Goal: Task Accomplishment & Management: Use online tool/utility

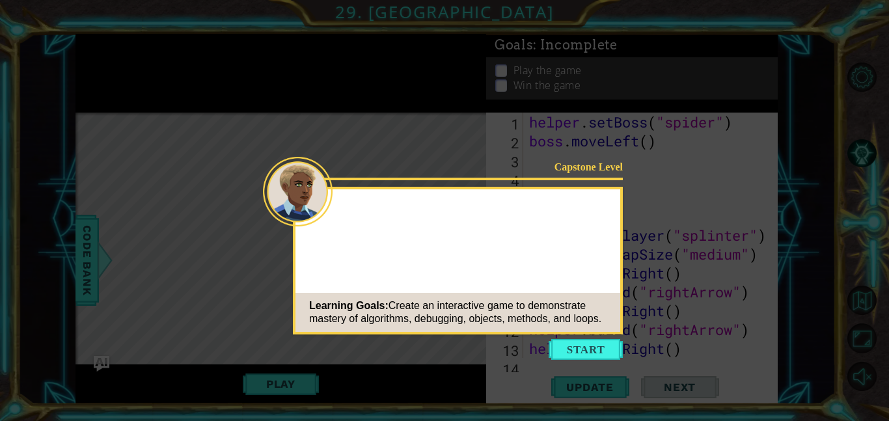
click at [574, 361] on icon at bounding box center [444, 210] width 889 height 421
click at [574, 356] on button "Start" at bounding box center [585, 349] width 74 height 21
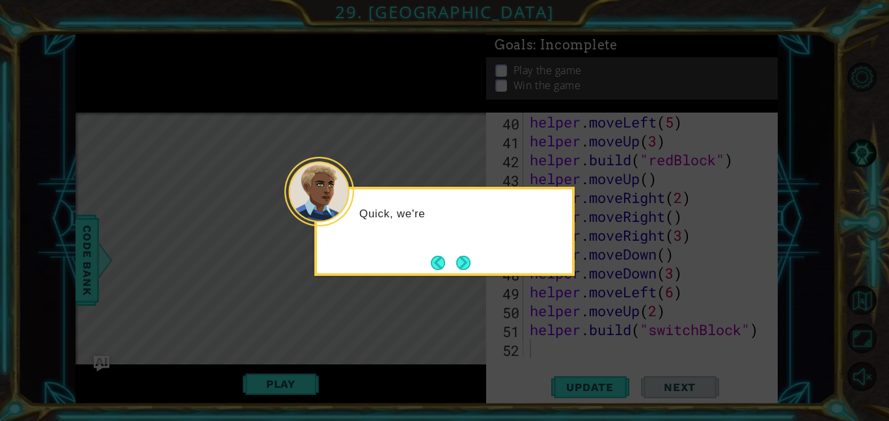
scroll to position [736, 0]
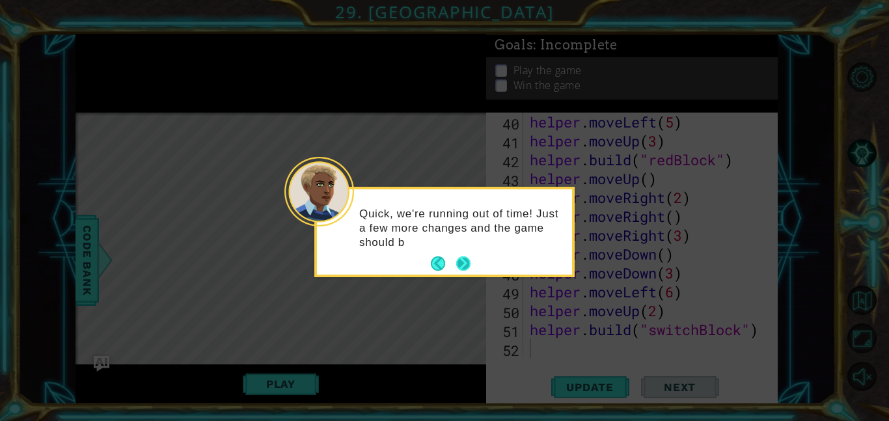
click at [470, 260] on button "Next" at bounding box center [463, 263] width 14 height 14
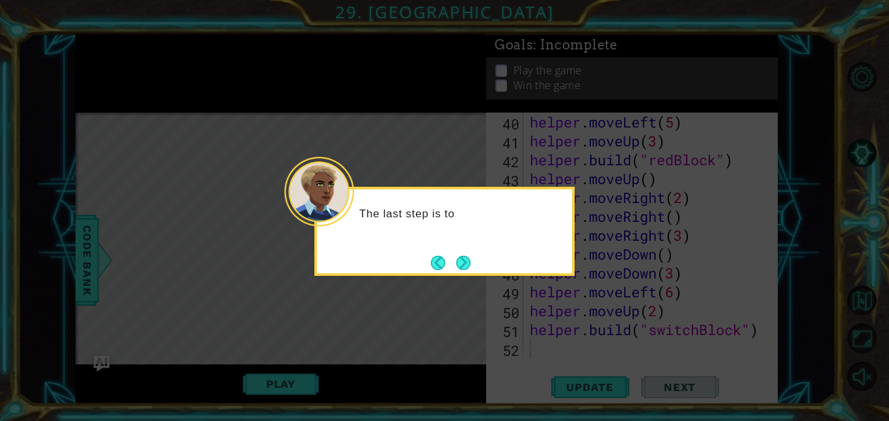
click at [470, 260] on button "Next" at bounding box center [463, 263] width 14 height 14
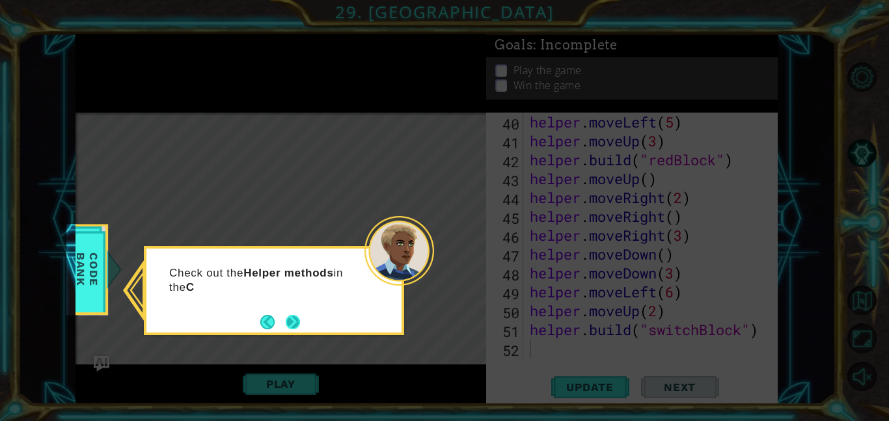
click at [286, 329] on button "Next" at bounding box center [293, 322] width 14 height 14
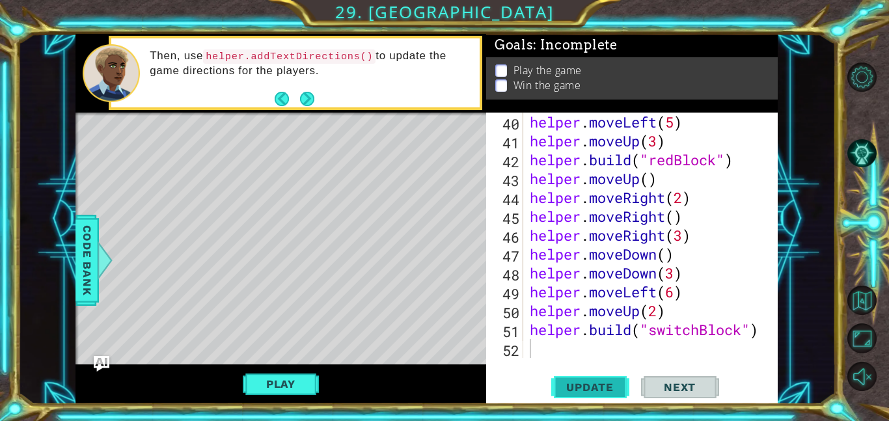
click at [611, 392] on span "Update" at bounding box center [590, 387] width 74 height 13
click at [274, 388] on button "Play" at bounding box center [281, 383] width 76 height 25
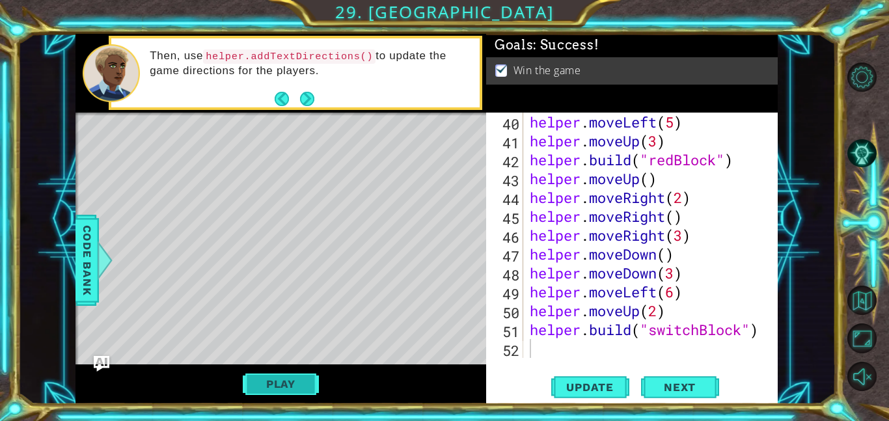
click at [285, 388] on button "Play" at bounding box center [281, 383] width 76 height 25
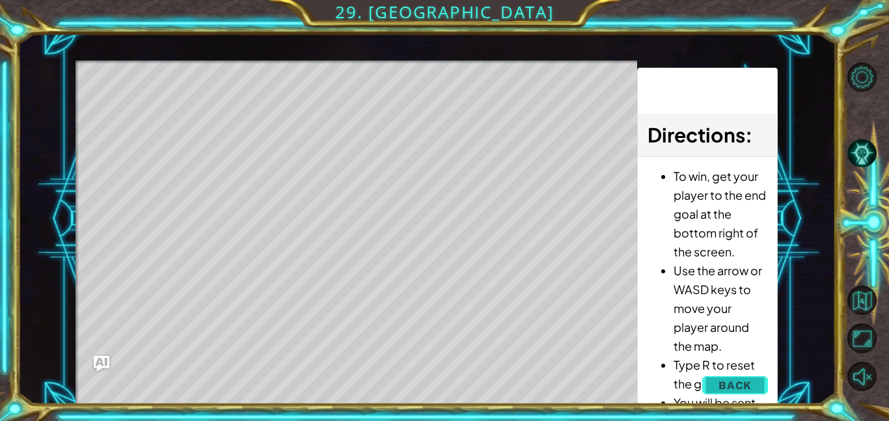
click at [746, 386] on span "Back" at bounding box center [734, 385] width 33 height 13
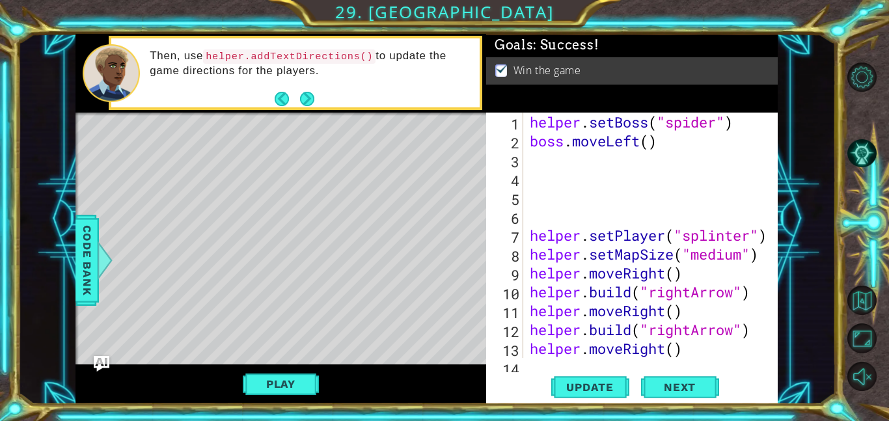
scroll to position [0, 0]
click at [558, 163] on div "helper . setBoss ( "spider" ) boss . moveLeft ( ) helper . setPlayer ( "splinte…" at bounding box center [654, 254] width 254 height 283
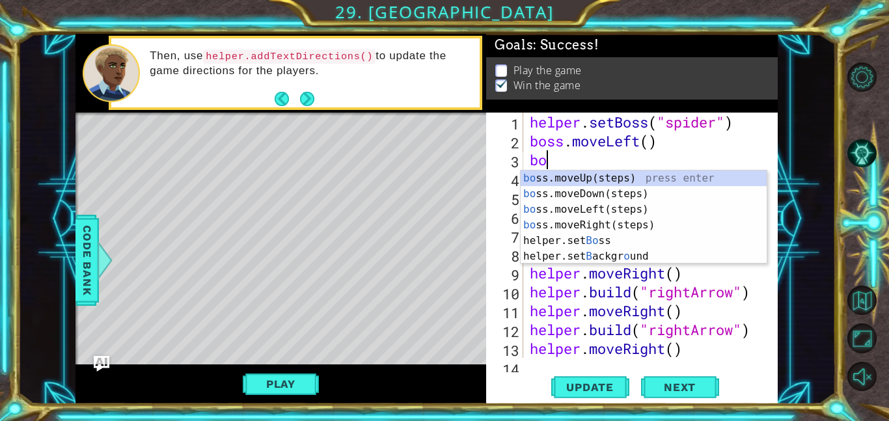
type textarea "b"
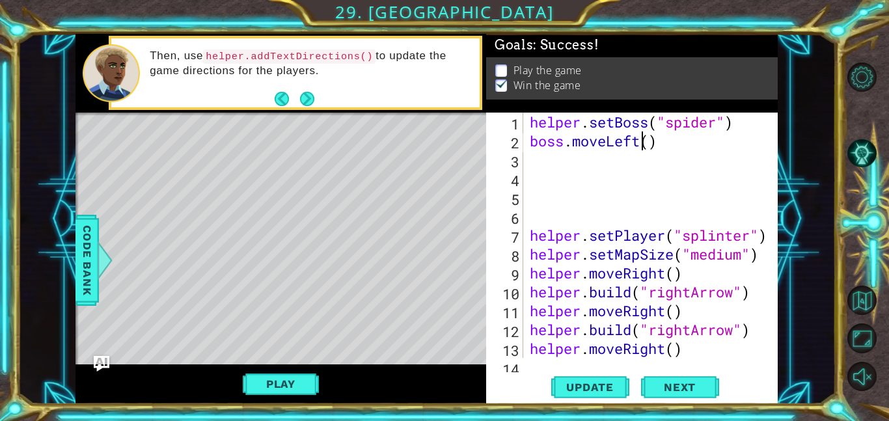
click at [645, 144] on div "helper . setBoss ( "spider" ) boss . moveLeft ( ) helper . setPlayer ( "splinte…" at bounding box center [654, 254] width 254 height 283
click at [649, 143] on div "helper . setBoss ( "spider" ) boss . moveLeft ( ) helper . setPlayer ( "splinte…" at bounding box center [654, 254] width 254 height 283
type textarea "boss.moveLeft(3)"
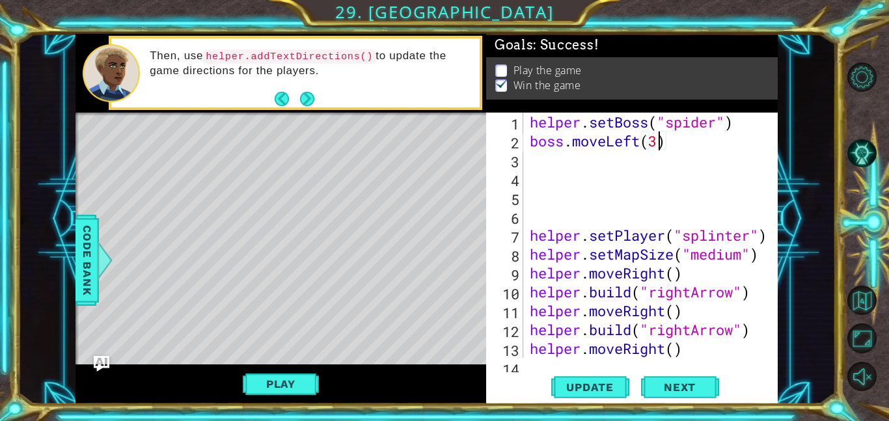
click at [572, 177] on div "helper . setBoss ( "spider" ) boss . moveLeft ( 3 ) helper . setPlayer ( "splin…" at bounding box center [654, 254] width 254 height 283
click at [552, 154] on div "helper . setBoss ( "spider" ) boss . moveLeft ( 3 ) helper . setPlayer ( "splin…" at bounding box center [654, 254] width 254 height 283
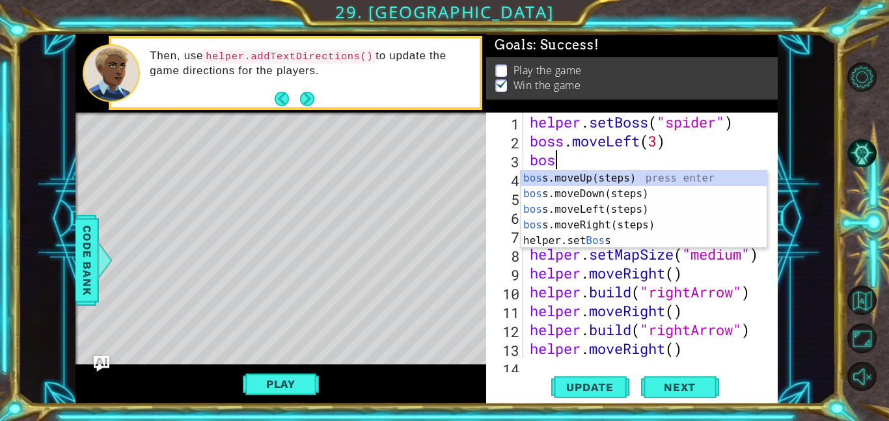
type textarea "boss"
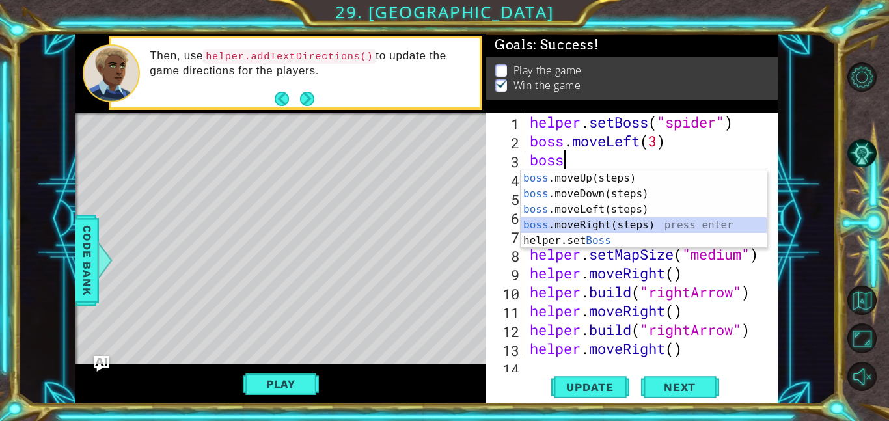
click at [590, 224] on div "boss .moveUp(steps) press enter boss .moveDown(steps) press enter boss .moveLef…" at bounding box center [643, 224] width 246 height 109
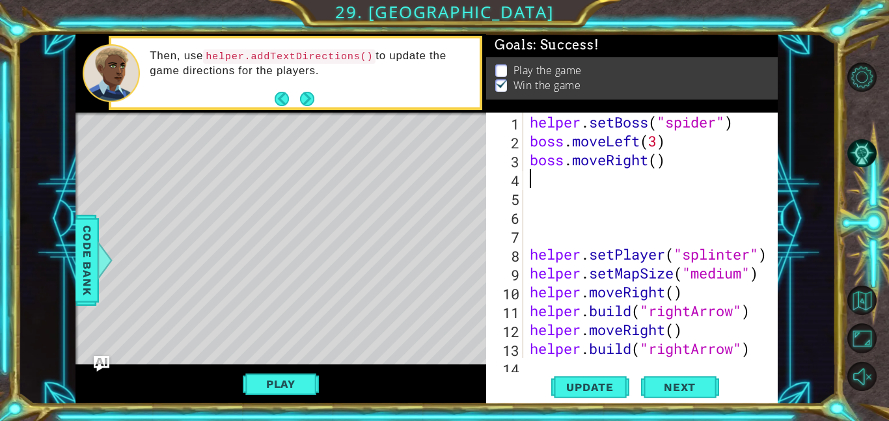
click at [578, 236] on div "helper . setBoss ( "spider" ) boss . moveLeft ( 3 ) boss . moveRight ( ) helper…" at bounding box center [654, 254] width 254 height 283
click at [569, 175] on div "helper . setBoss ( "spider" ) boss . moveLeft ( 3 ) boss . moveRight ( ) helper…" at bounding box center [654, 254] width 254 height 283
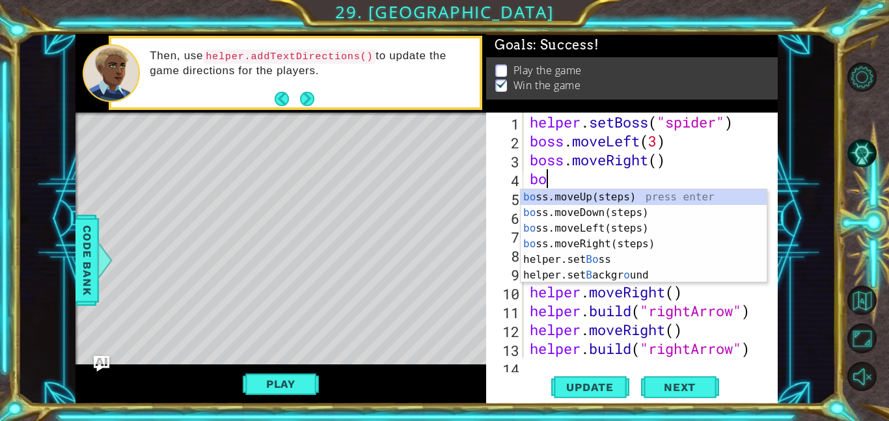
type textarea "boss"
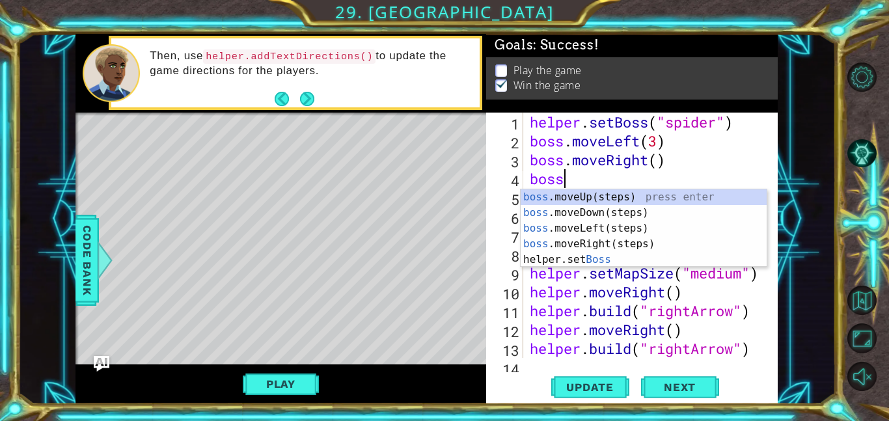
scroll to position [0, 1]
click at [619, 194] on div "boss .moveUp(steps) press enter boss .moveDown(steps) press enter boss .moveLef…" at bounding box center [643, 243] width 246 height 109
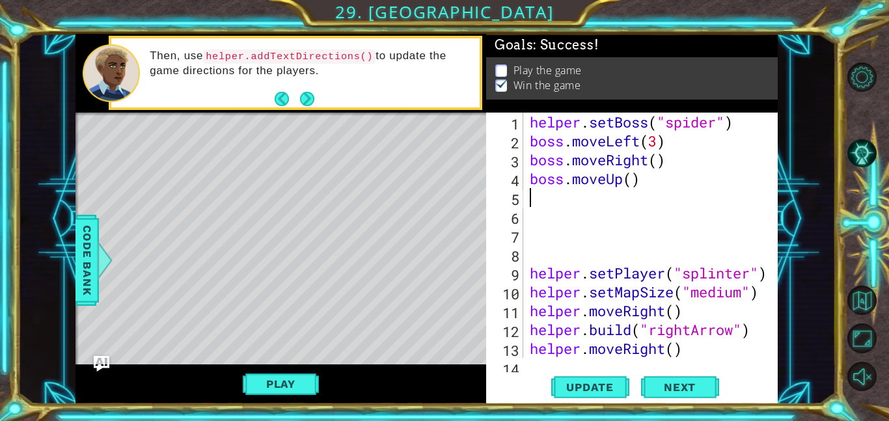
click at [628, 179] on div "helper . setBoss ( "spider" ) boss . moveLeft ( 3 ) boss . moveRight ( ) boss .…" at bounding box center [654, 254] width 254 height 283
type textarea "boss.moveUp(2)"
click at [608, 193] on div "helper . setBoss ( "spider" ) boss . moveLeft ( 3 ) boss . moveRight ( ) boss .…" at bounding box center [654, 254] width 254 height 283
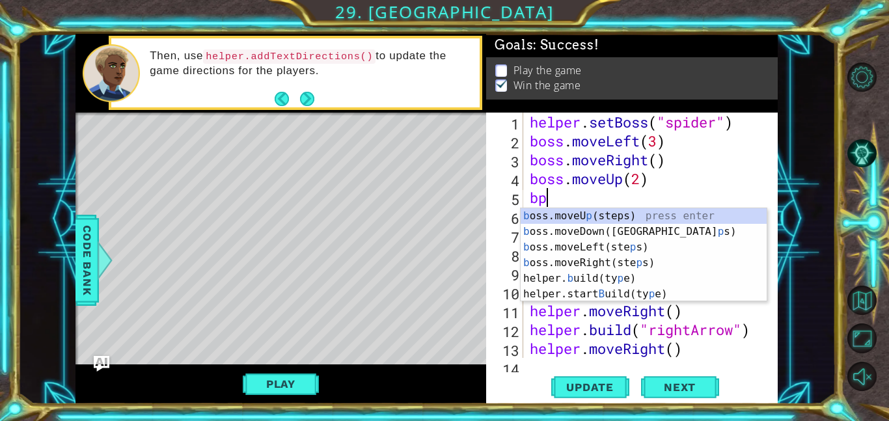
type textarea "b"
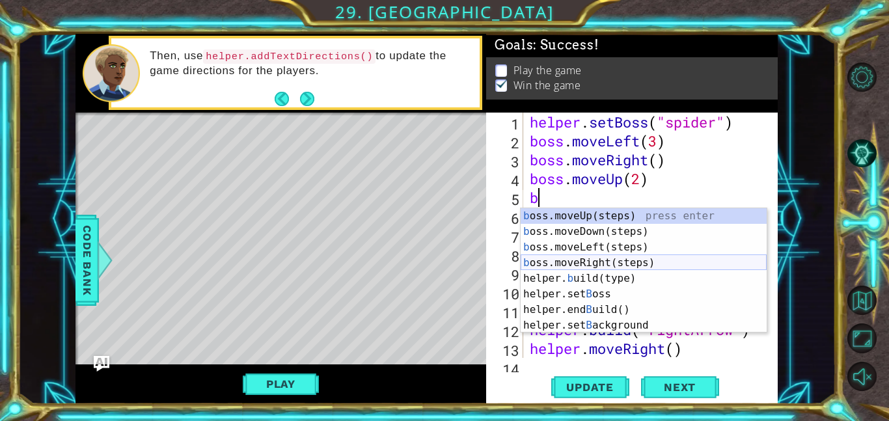
click at [614, 262] on div "b oss.moveUp(steps) press enter b oss.moveDown(steps) press enter b oss.moveLef…" at bounding box center [643, 286] width 246 height 156
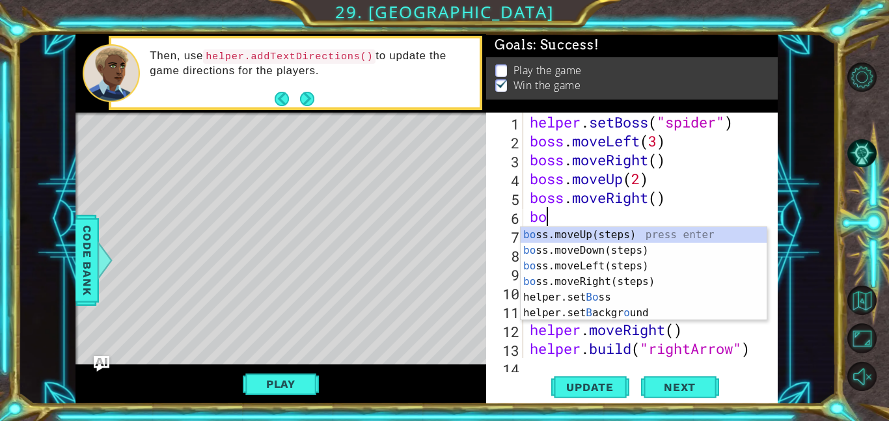
type textarea "boss"
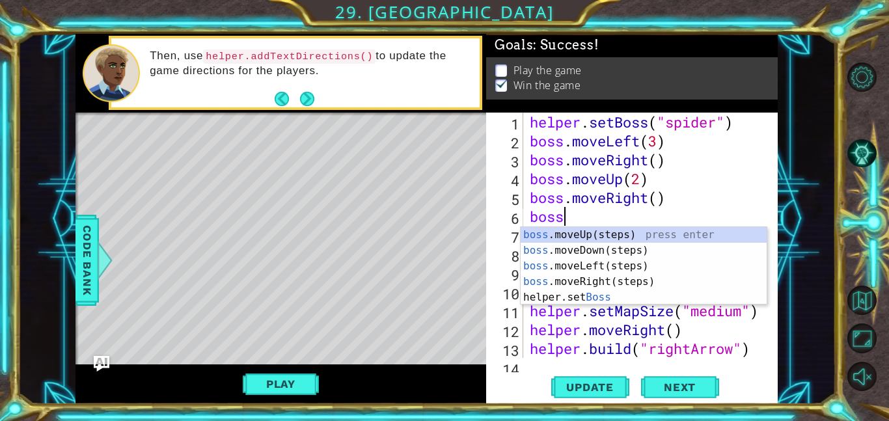
scroll to position [0, 1]
click at [595, 231] on div "boss .moveUp(steps) press enter boss .moveDown(steps) press enter boss .moveLef…" at bounding box center [643, 281] width 246 height 109
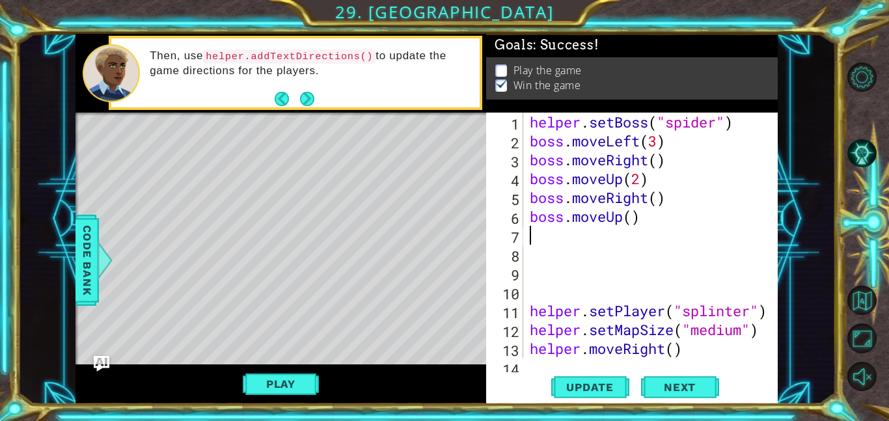
scroll to position [0, 0]
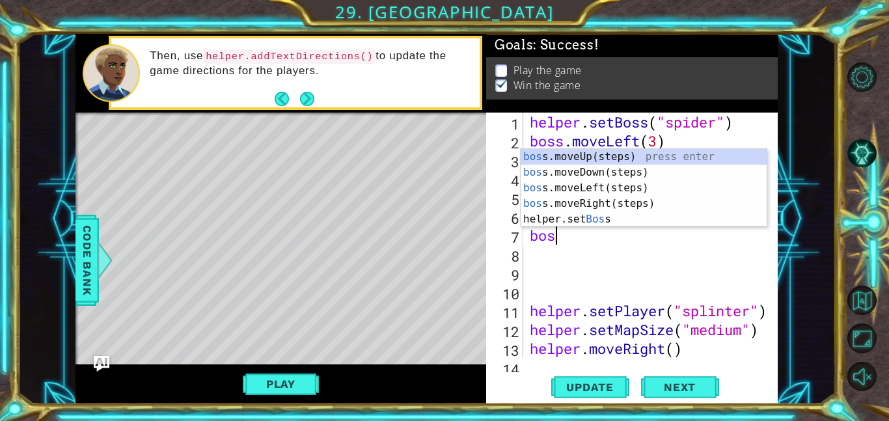
type textarea "boss"
click at [617, 200] on div "boss .moveUp(steps) press enter boss .moveDown(steps) press enter boss .moveLef…" at bounding box center [643, 203] width 246 height 109
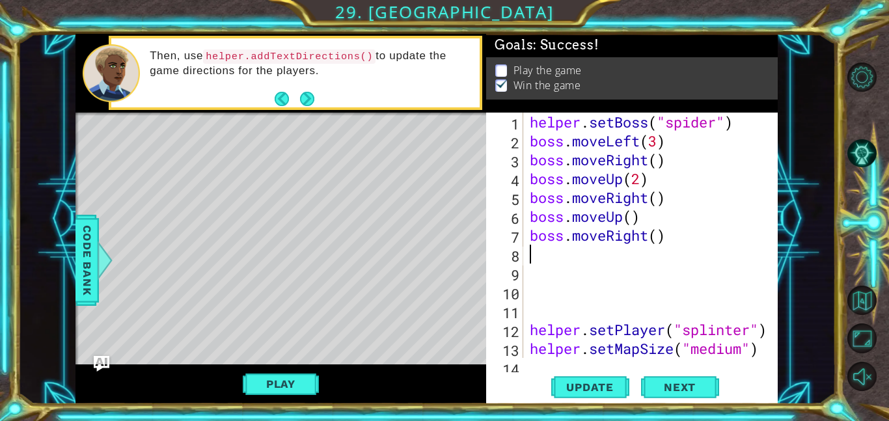
scroll to position [0, 0]
click at [611, 384] on span "Update" at bounding box center [590, 387] width 74 height 13
click at [319, 381] on div "Play" at bounding box center [280, 384] width 410 height 40
click at [286, 375] on button "Play" at bounding box center [281, 383] width 76 height 25
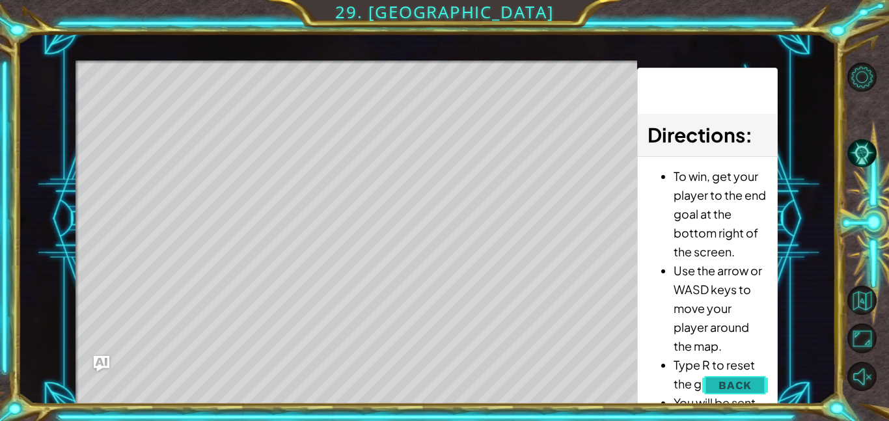
click at [738, 392] on button "Back" at bounding box center [735, 385] width 66 height 26
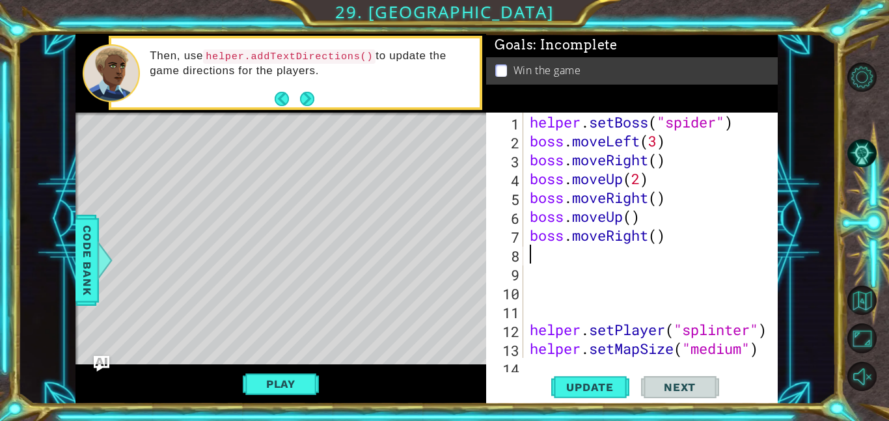
click at [580, 254] on div "helper . setBoss ( "spider" ) boss . moveLeft ( 3 ) boss . moveRight ( ) boss .…" at bounding box center [654, 254] width 254 height 283
type textarea "bo"
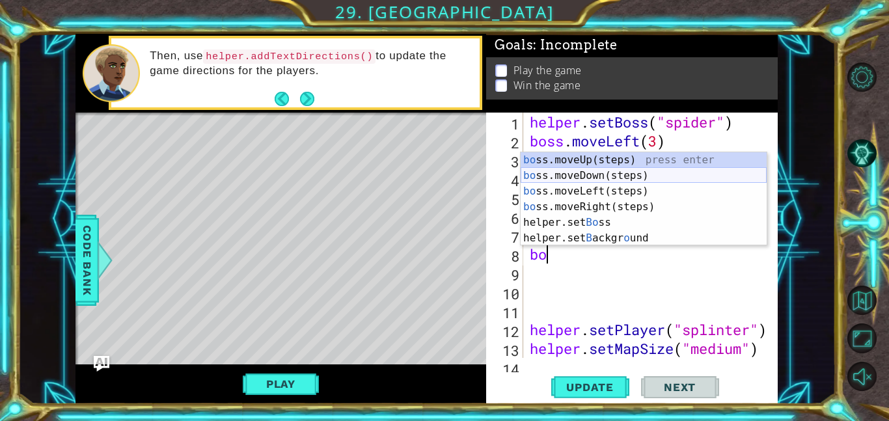
click at [650, 173] on div "bo ss.moveUp(steps) press enter bo ss.moveDown(steps) press enter bo ss.moveLef…" at bounding box center [643, 214] width 246 height 125
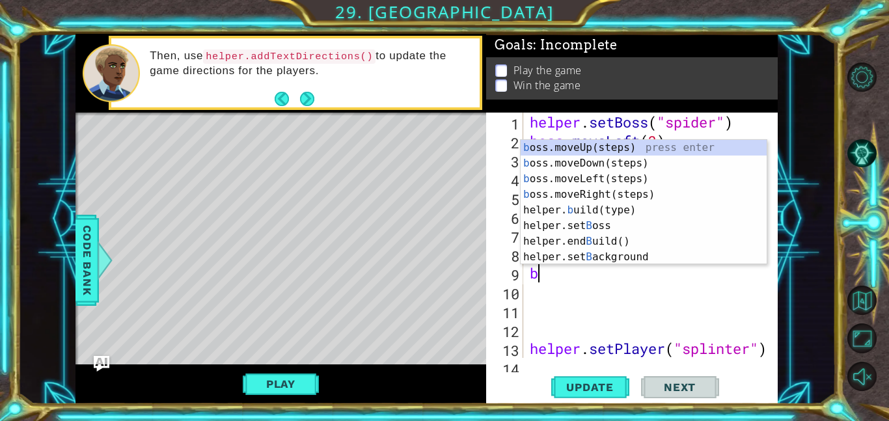
type textarea "bo"
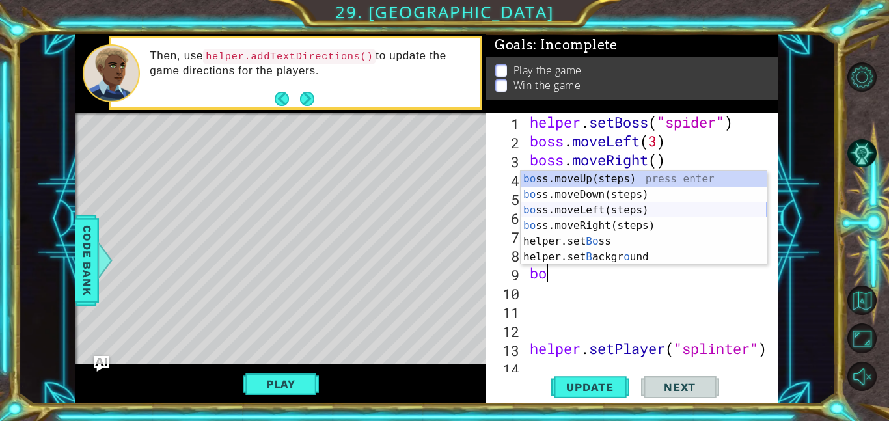
click at [590, 208] on div "bo ss.moveUp(steps) press enter bo ss.moveDown(steps) press enter bo ss.moveLef…" at bounding box center [643, 233] width 246 height 125
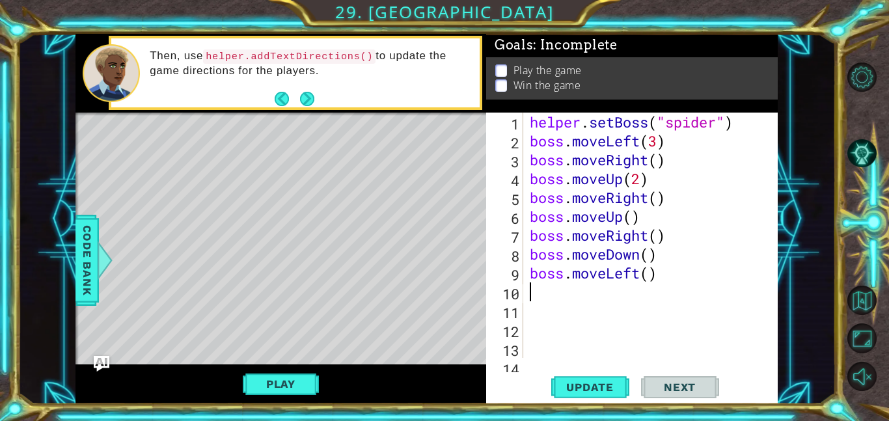
type textarea "b"
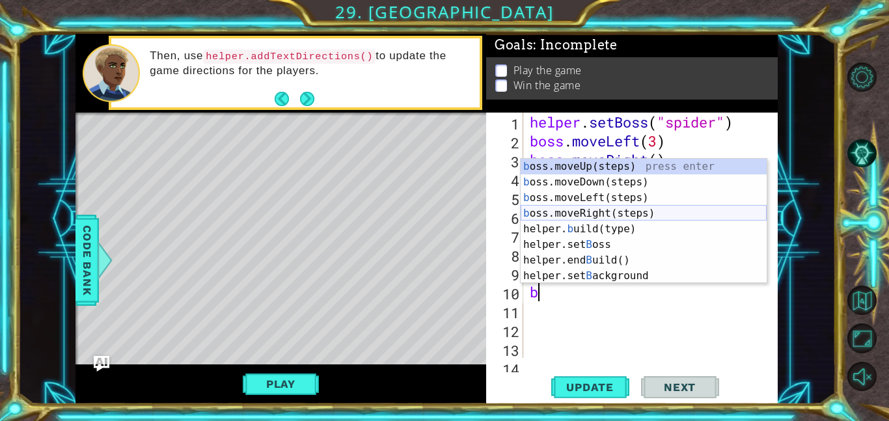
click at [592, 210] on div "b oss.moveUp(steps) press enter b oss.moveDown(steps) press enter b oss.moveLef…" at bounding box center [643, 237] width 246 height 156
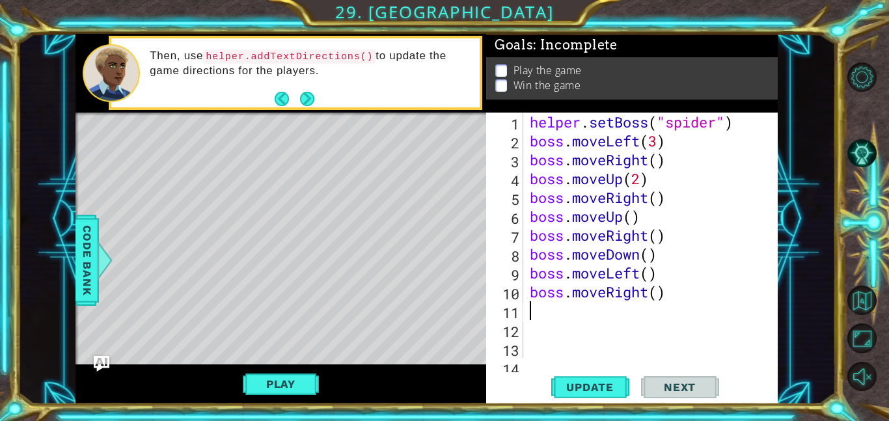
type textarea "bo"
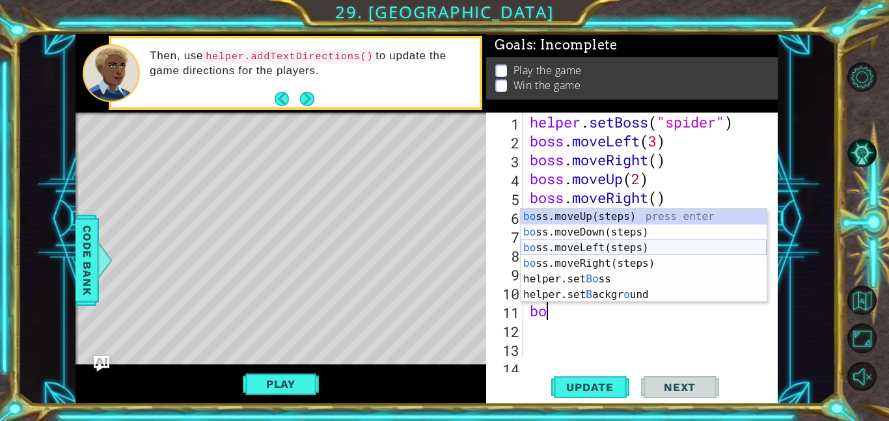
click at [622, 248] on div "bo ss.moveUp(steps) press enter bo ss.moveDown(steps) press enter bo ss.moveLef…" at bounding box center [643, 271] width 246 height 125
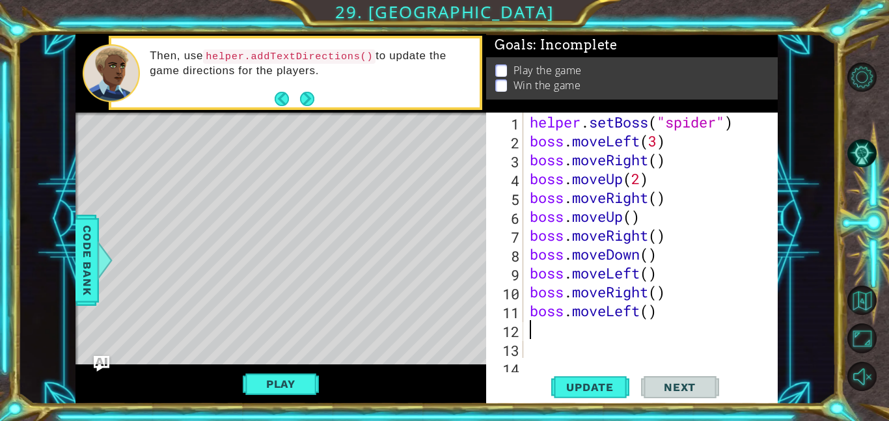
click at [652, 315] on div "helper . setBoss ( "spider" ) boss . moveLeft ( 3 ) boss . moveRight ( ) boss .…" at bounding box center [654, 254] width 254 height 283
type textarea "boss.moveLeft(3)"
click at [569, 394] on button "Update" at bounding box center [590, 386] width 78 height 29
click at [295, 387] on button "Play" at bounding box center [281, 383] width 76 height 25
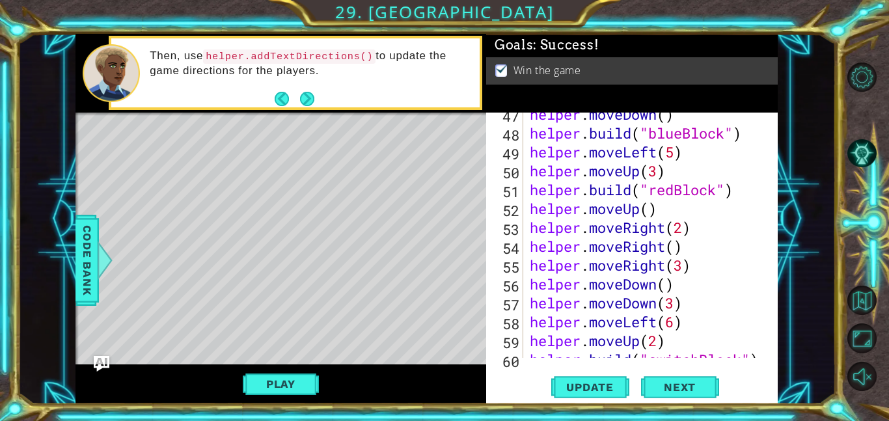
scroll to position [906, 0]
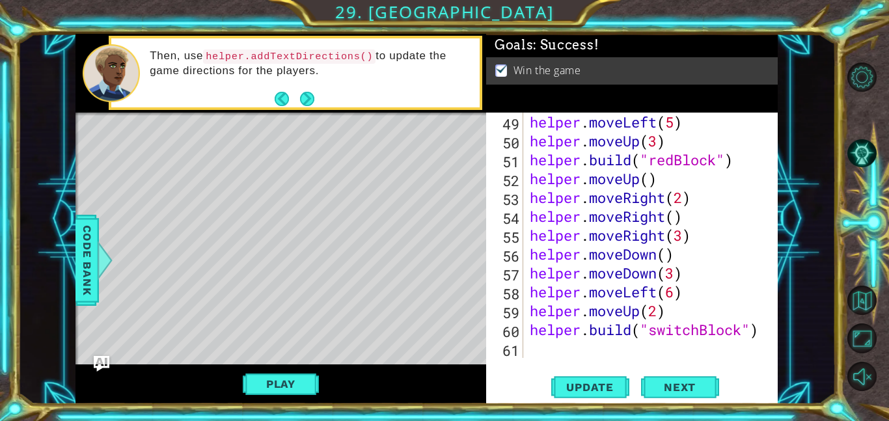
click at [533, 343] on div "helper . moveLeft ( 5 ) helper . moveUp ( 3 ) helper . build ( "redBlock" ) hel…" at bounding box center [654, 254] width 254 height 283
click at [585, 389] on span "Update" at bounding box center [590, 387] width 74 height 13
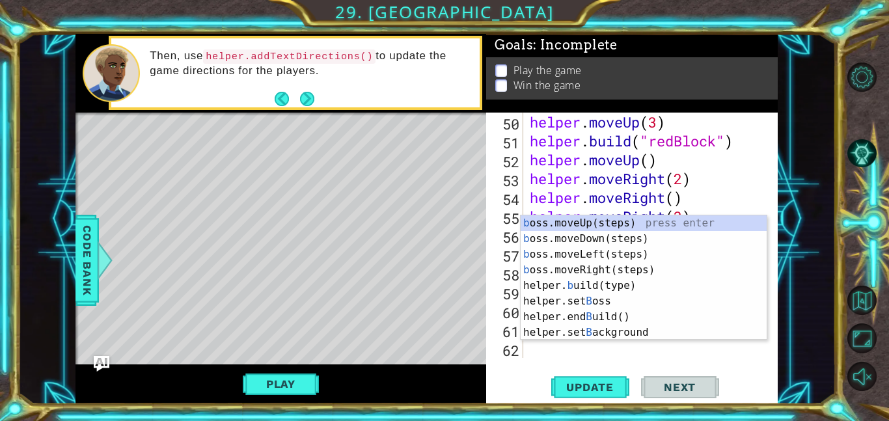
scroll to position [924, 0]
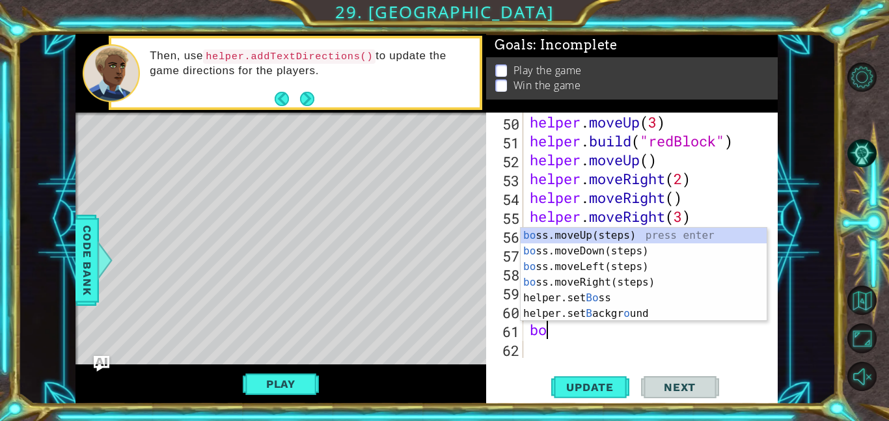
type textarea "b"
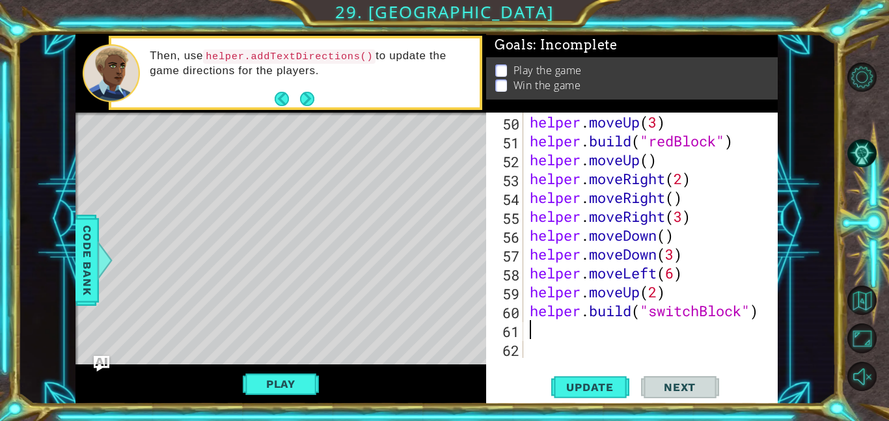
type textarea "he"
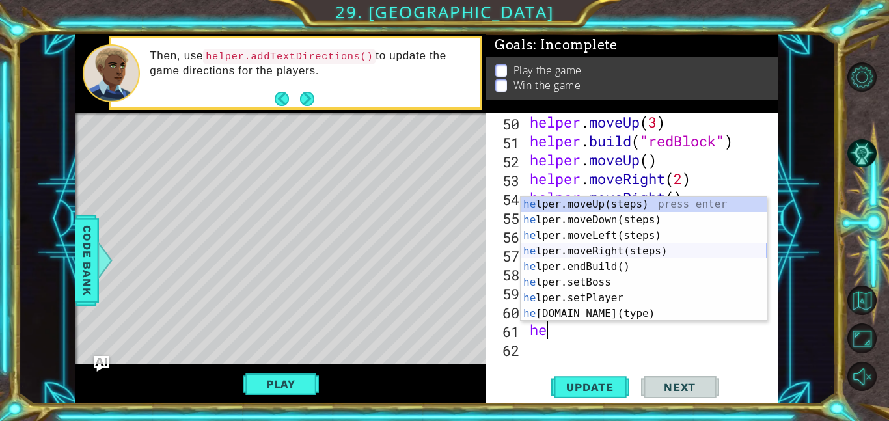
click at [599, 249] on div "he lper.moveUp(steps) press enter he lper.moveDown(steps) press enter he lper.m…" at bounding box center [643, 274] width 246 height 156
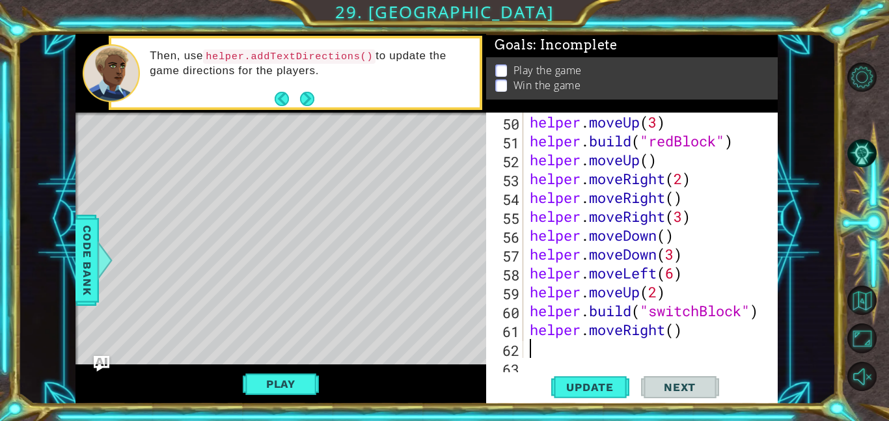
scroll to position [943, 0]
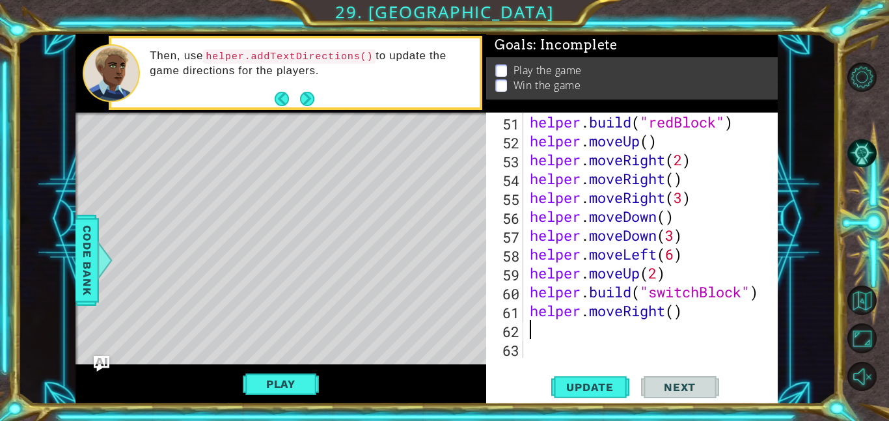
click at [677, 309] on div "helper . build ( "redBlock" ) helper . moveUp ( ) helper . moveRight ( 2 ) help…" at bounding box center [654, 254] width 254 height 283
type textarea "helper.moveRight(3)"
click at [615, 328] on div "helper . build ( "redBlock" ) helper . moveUp ( ) helper . moveRight ( 2 ) help…" at bounding box center [654, 254] width 254 height 283
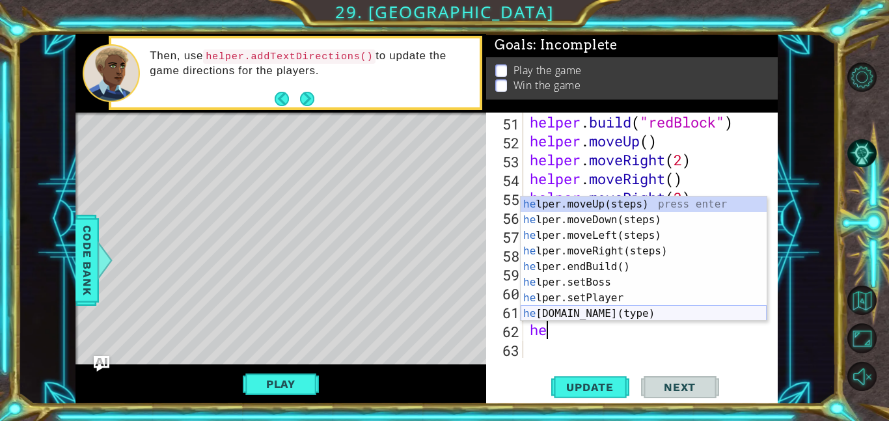
click at [608, 315] on div "he lper.moveUp(steps) press enter he lper.moveDown(steps) press enter he lper.m…" at bounding box center [643, 274] width 246 height 156
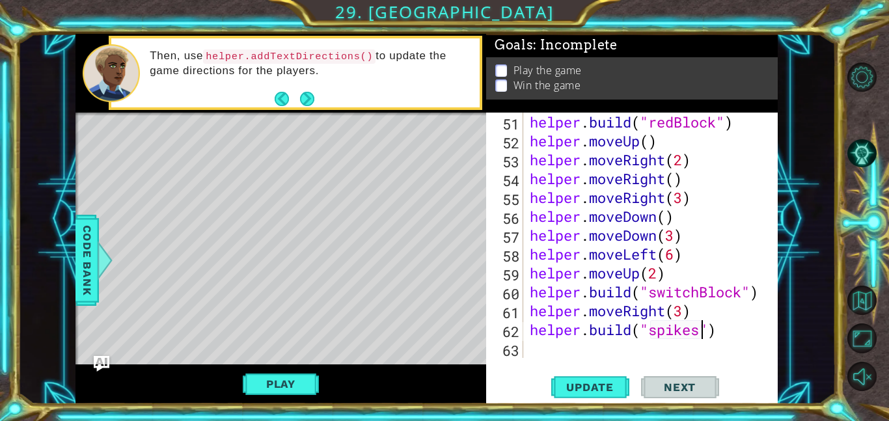
scroll to position [943, 0]
type textarea "[DOMAIN_NAME]("spikes")"
click at [604, 392] on span "Update" at bounding box center [590, 387] width 74 height 13
click at [278, 386] on button "Play" at bounding box center [281, 383] width 76 height 25
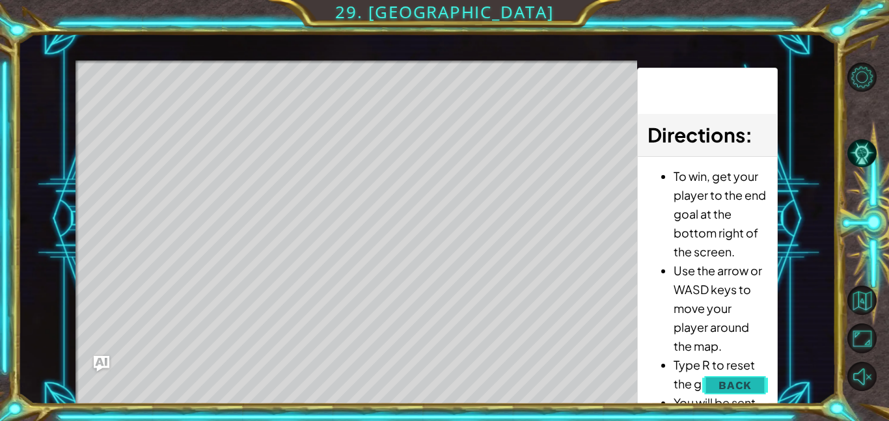
click at [725, 382] on span "Back" at bounding box center [734, 385] width 33 height 13
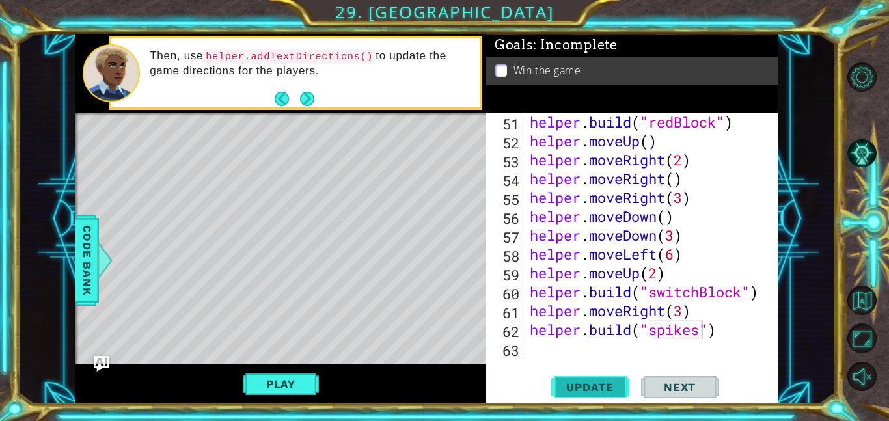
click at [598, 382] on span "Update" at bounding box center [590, 387] width 74 height 13
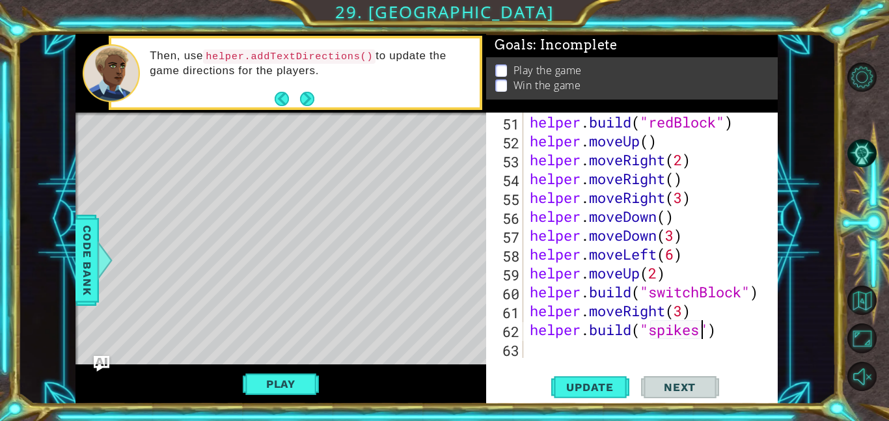
click at [563, 349] on div "helper . build ( "redBlock" ) helper . moveUp ( ) helper . moveRight ( 2 ) help…" at bounding box center [654, 254] width 254 height 283
type textarea "h"
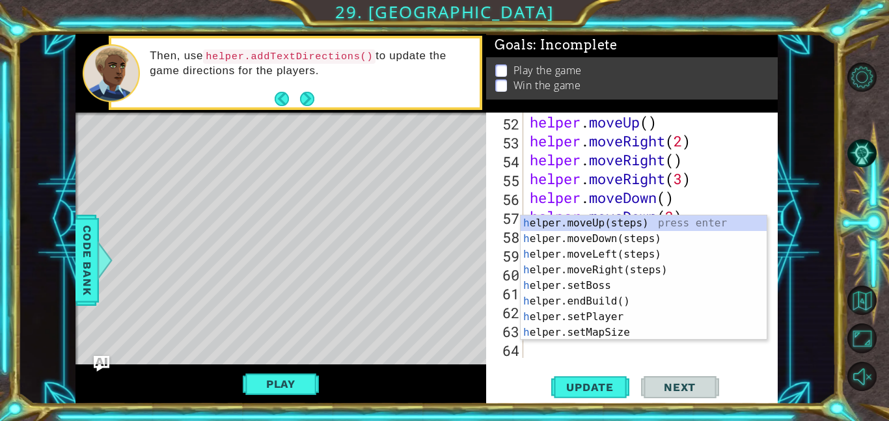
scroll to position [962, 0]
click at [608, 221] on div "h elper.moveUp(steps) press enter h elper.moveDown(steps) press enter h elper.m…" at bounding box center [643, 293] width 246 height 156
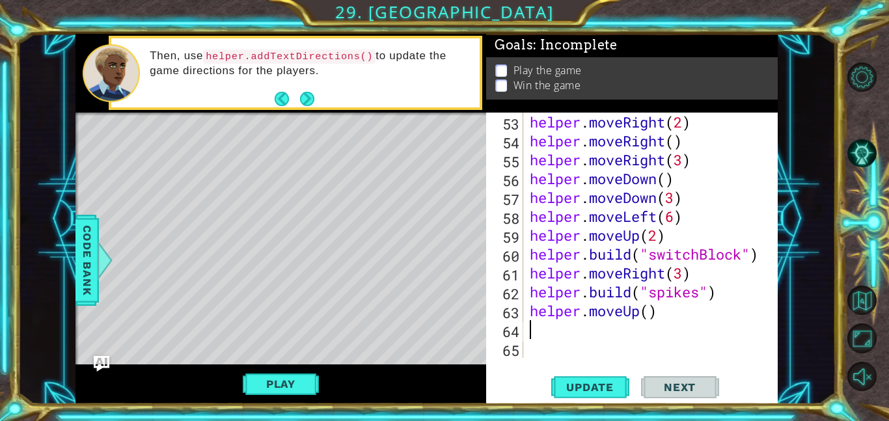
click at [643, 315] on div "helper . moveRight ( 2 ) helper . moveRight ( ) helper . moveRight ( 3 ) helper…" at bounding box center [654, 254] width 254 height 283
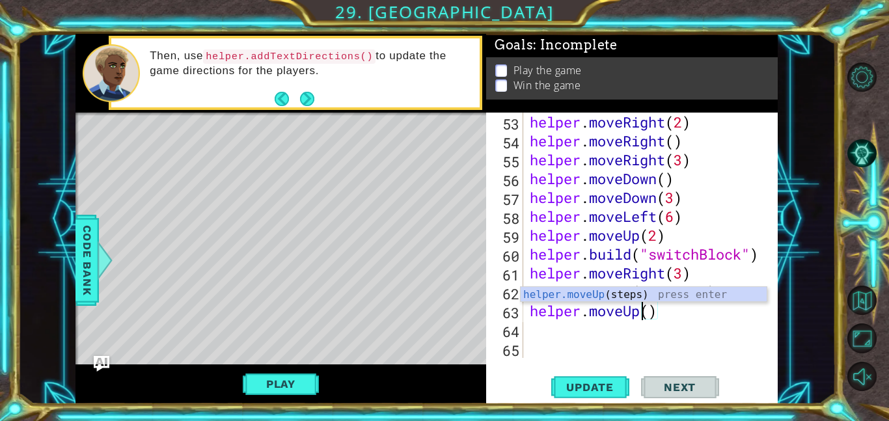
click at [654, 312] on div "helper . moveRight ( 2 ) helper . moveRight ( ) helper . moveRight ( 3 ) helper…" at bounding box center [654, 254] width 254 height 283
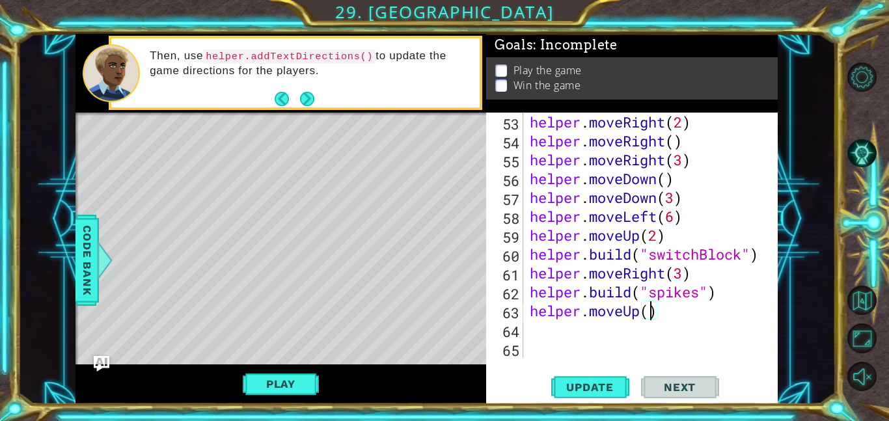
type textarea "helper.moveUp(2)"
click at [598, 330] on div "helper . moveRight ( 2 ) helper . moveRight ( ) helper . moveRight ( 3 ) helper…" at bounding box center [654, 254] width 254 height 283
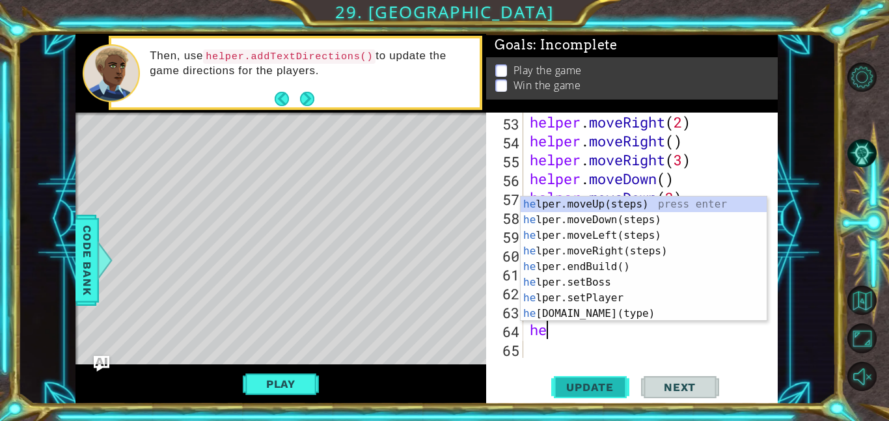
click at [590, 387] on span "Update" at bounding box center [590, 387] width 74 height 13
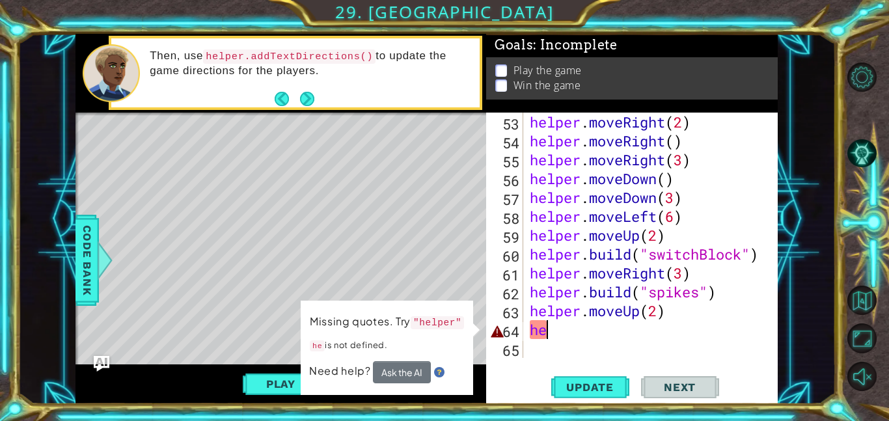
type textarea "hel"
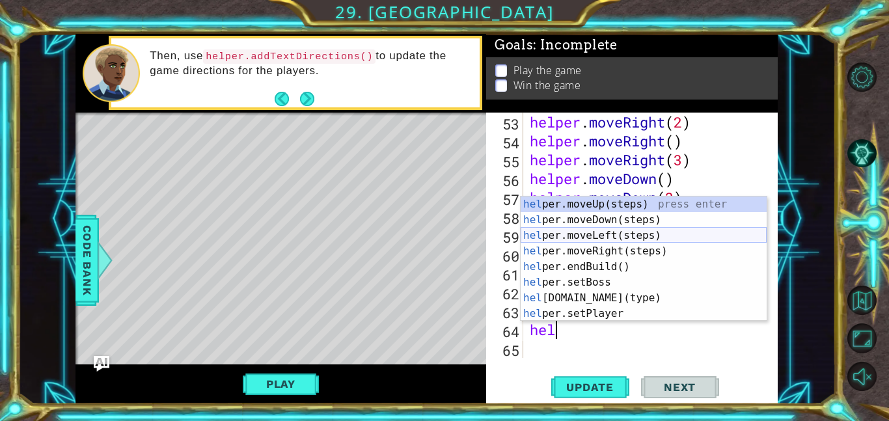
click at [619, 234] on div "hel per.moveUp(steps) press enter hel per.moveDown(steps) press enter hel per.m…" at bounding box center [643, 274] width 246 height 156
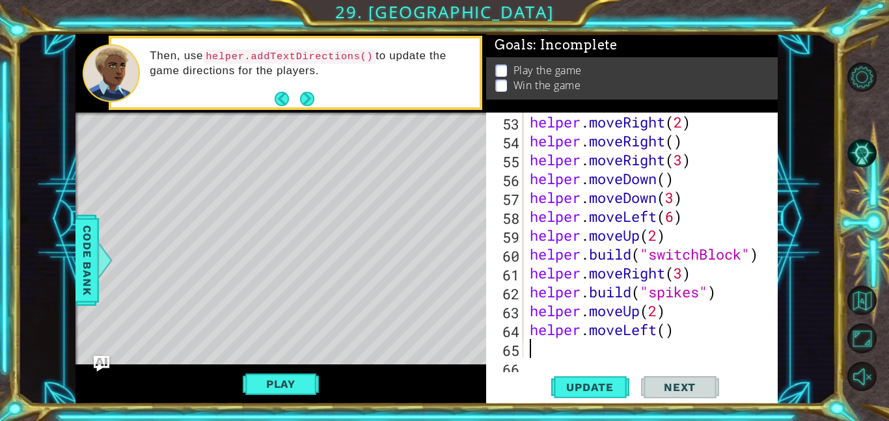
scroll to position [1000, 0]
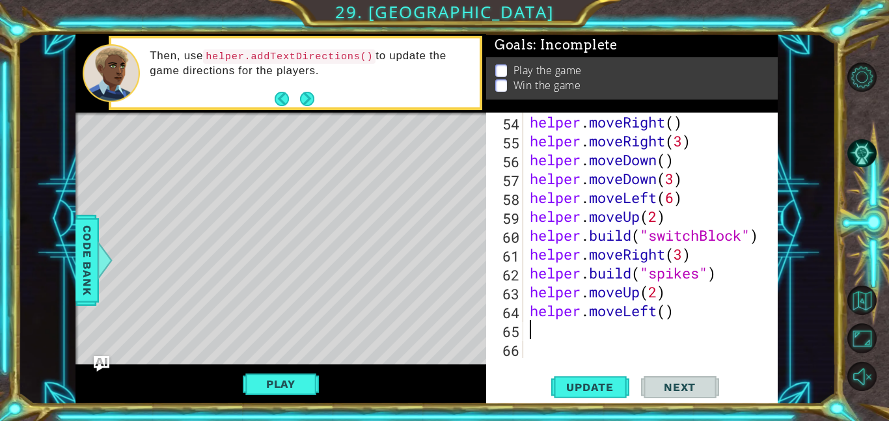
click at [666, 311] on div "helper . moveRight ( ) helper . moveRight ( 3 ) helper . moveDown ( ) helper . …" at bounding box center [654, 254] width 254 height 283
type textarea "helper.moveLeft(1)"
click at [611, 381] on span "Update" at bounding box center [590, 387] width 74 height 13
click at [583, 328] on div "helper . moveRight ( ) helper . moveRight ( 3 ) helper . moveDown ( ) helper . …" at bounding box center [654, 254] width 254 height 283
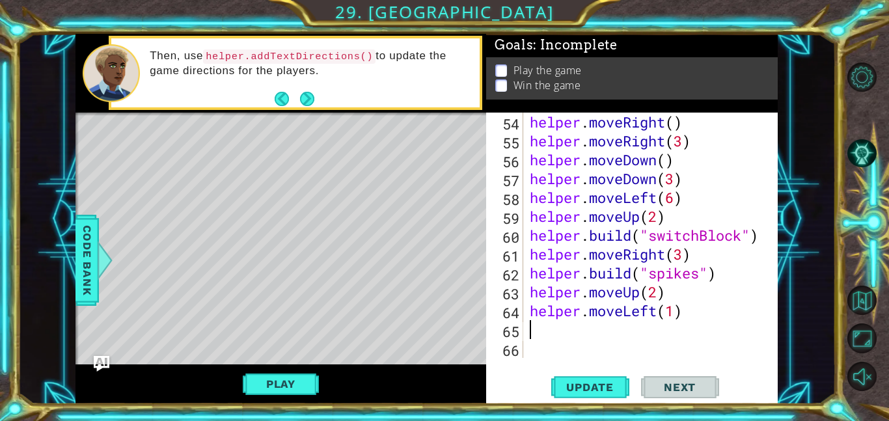
scroll to position [0, 0]
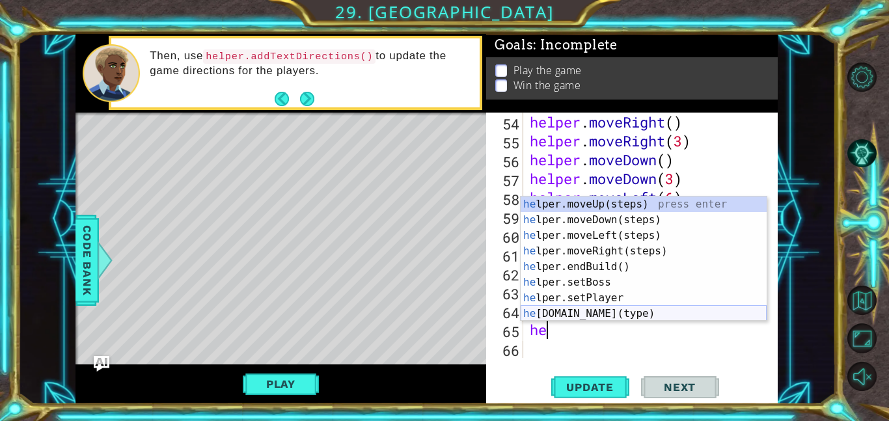
click at [609, 317] on div "he lper.moveUp(steps) press enter he lper.moveDown(steps) press enter he lper.m…" at bounding box center [643, 274] width 246 height 156
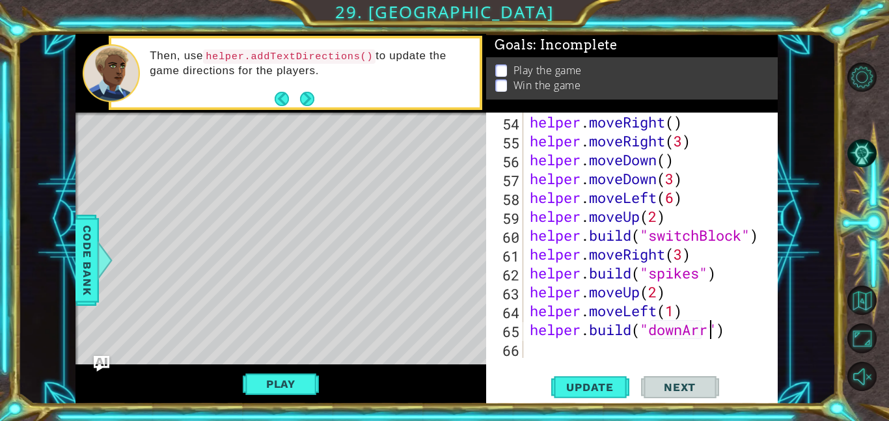
scroll to position [0, 8]
type textarea "[DOMAIN_NAME]("downArrow")"
click at [601, 384] on span "Update" at bounding box center [590, 387] width 74 height 13
click at [569, 348] on div "helper . moveRight ( ) helper . moveRight ( 3 ) helper . moveDown ( ) helper . …" at bounding box center [654, 254] width 254 height 283
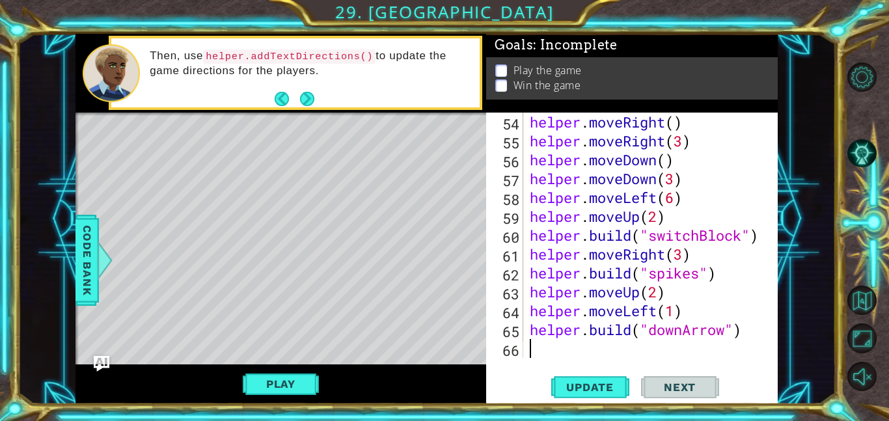
type textarea "he"
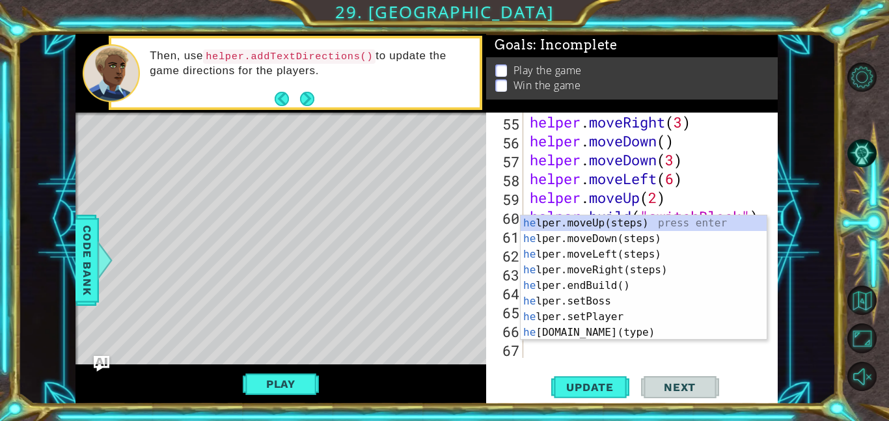
scroll to position [1019, 0]
click at [624, 219] on div "he lper.moveUp(steps) press enter he lper.moveDown(steps) press enter he lper.m…" at bounding box center [643, 293] width 246 height 156
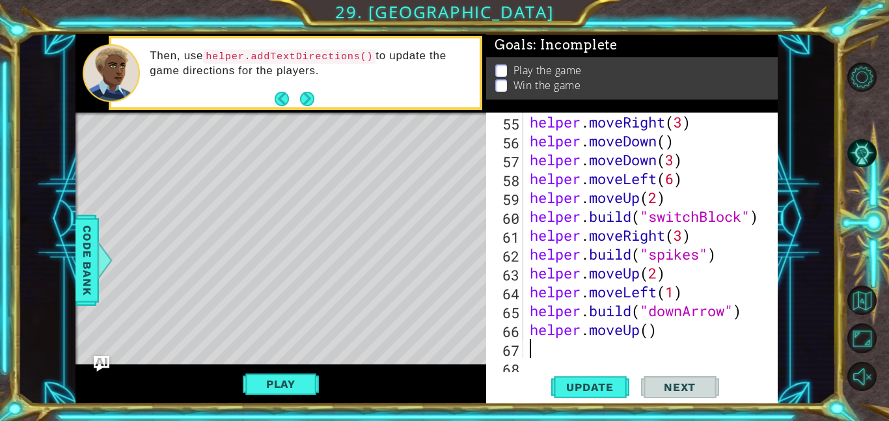
scroll to position [1038, 0]
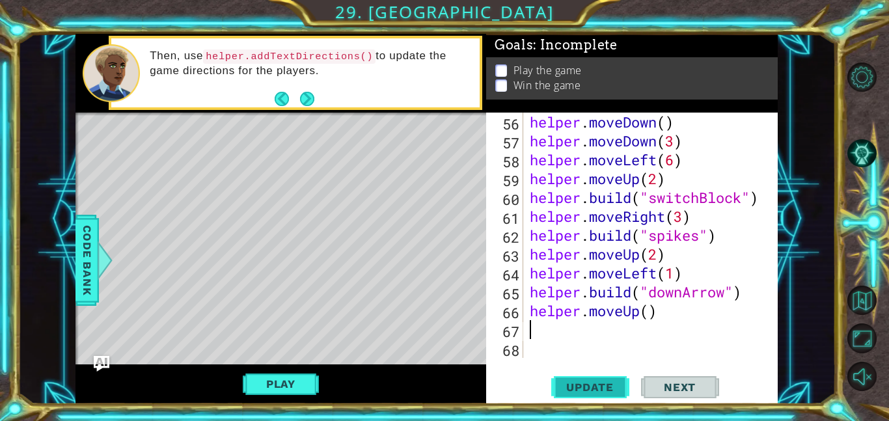
click at [588, 393] on span "Update" at bounding box center [590, 387] width 74 height 13
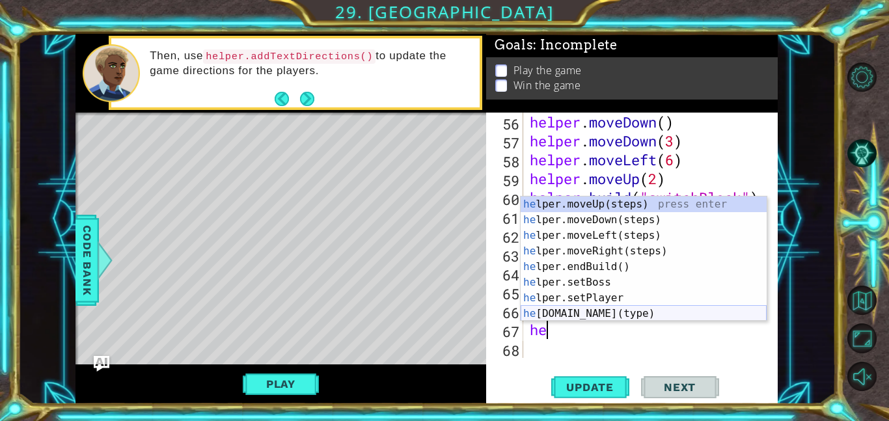
click at [597, 307] on div "he lper.moveUp(steps) press enter he lper.moveDown(steps) press enter he lper.m…" at bounding box center [643, 274] width 246 height 156
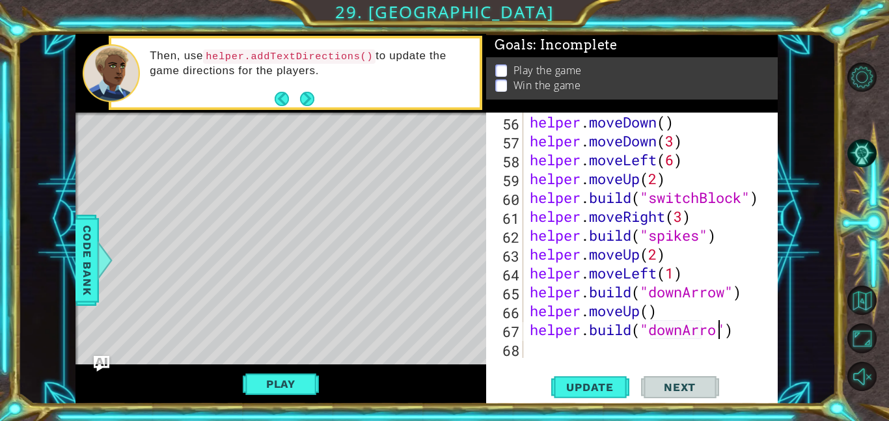
scroll to position [0, 8]
type textarea "[DOMAIN_NAME]("downArrow")"
click at [602, 393] on span "Update" at bounding box center [590, 387] width 74 height 13
click at [541, 345] on div "helper . moveDown ( ) helper . moveDown ( 3 ) helper . moveLeft ( 6 ) helper . …" at bounding box center [654, 254] width 254 height 283
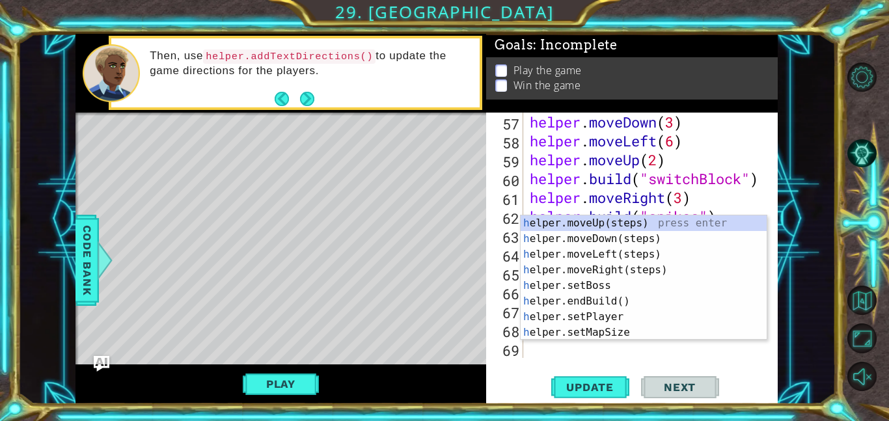
type textarea "he"
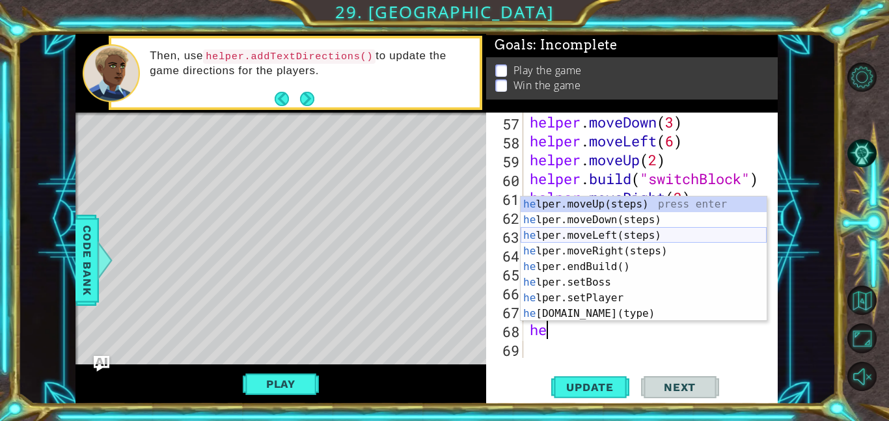
click at [595, 236] on div "he lper.moveUp(steps) press enter he lper.moveDown(steps) press enter he lper.m…" at bounding box center [643, 274] width 246 height 156
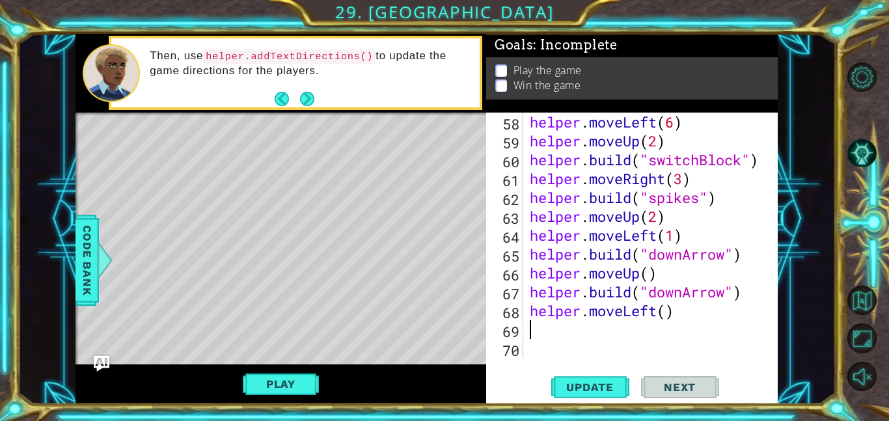
scroll to position [1075, 0]
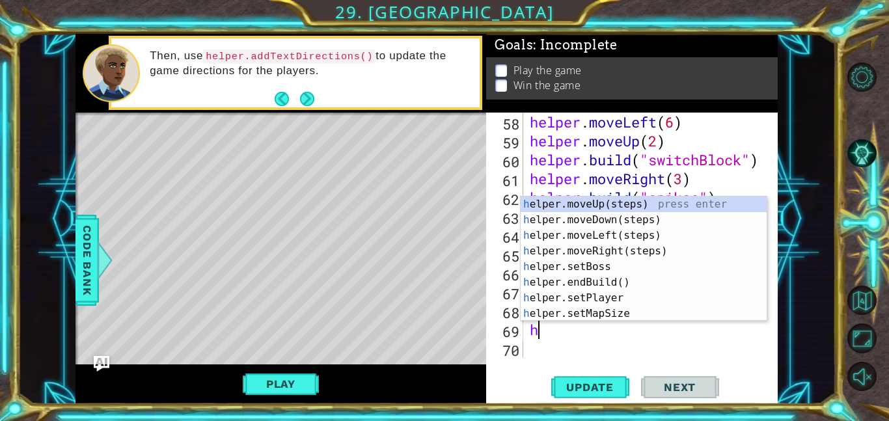
type textarea "he"
click at [601, 234] on div "he lper.moveUp(steps) press enter he lper.moveDown(steps) press enter he lper.m…" at bounding box center [643, 274] width 246 height 156
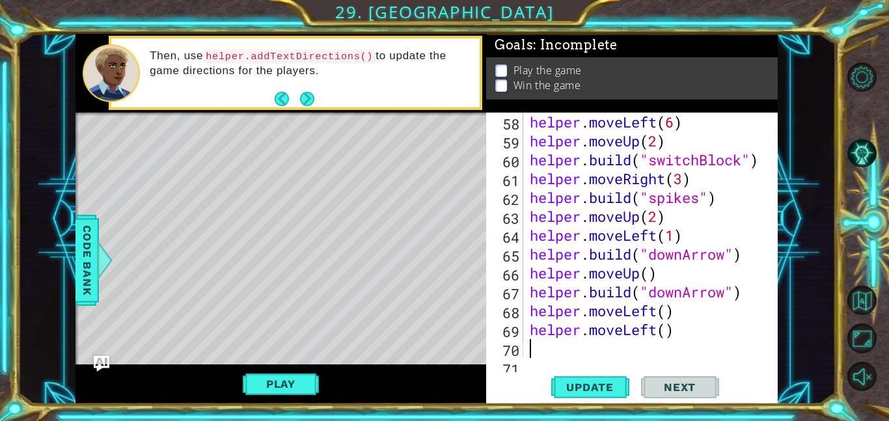
scroll to position [1094, 0]
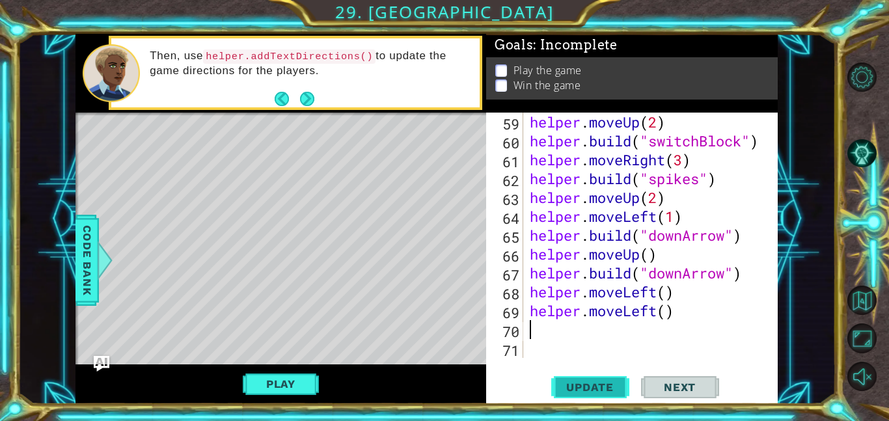
click at [582, 397] on button "Update" at bounding box center [590, 386] width 78 height 29
click at [696, 304] on div "helper . moveUp ( 2 ) helper . build ( "switchBlock" ) helper . moveRight ( 3 )…" at bounding box center [654, 254] width 254 height 283
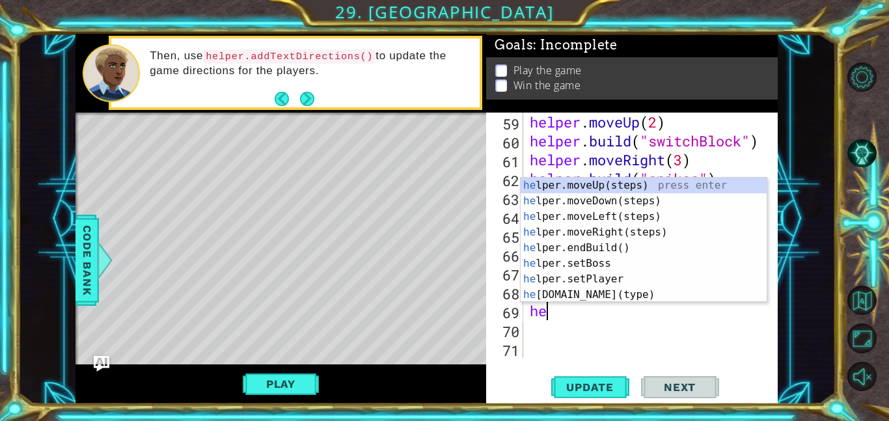
type textarea "h"
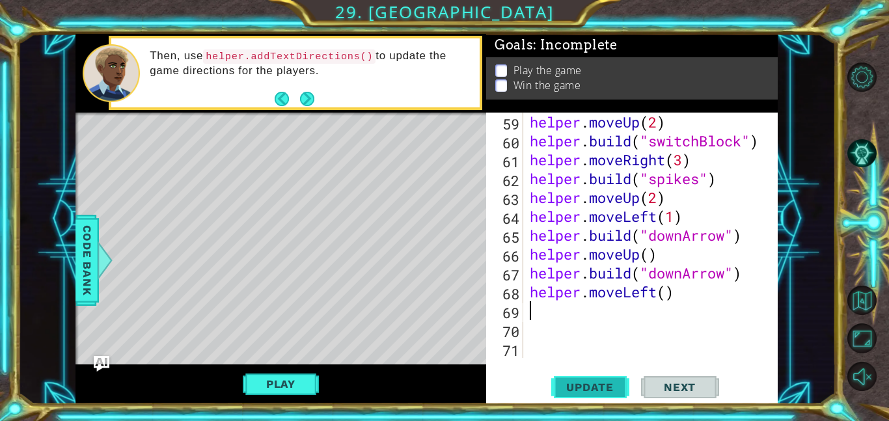
click at [611, 387] on span "Update" at bounding box center [590, 387] width 74 height 13
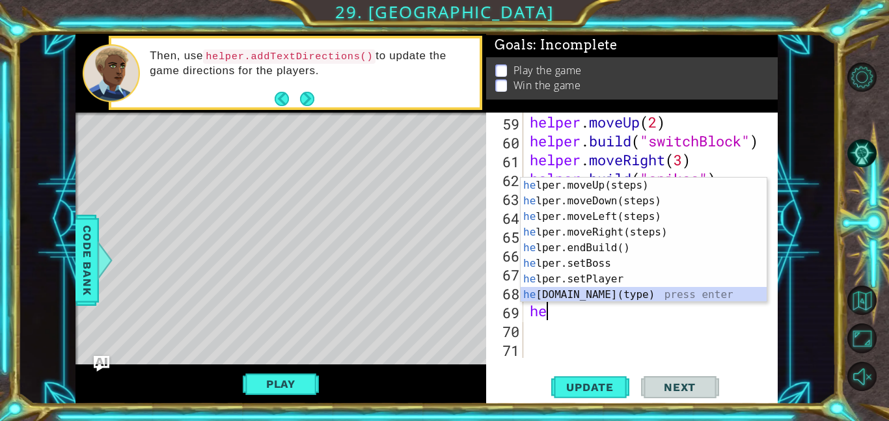
click at [624, 293] on div "he lper.moveUp(steps) press enter he lper.moveDown(steps) press enter he lper.m…" at bounding box center [643, 256] width 246 height 156
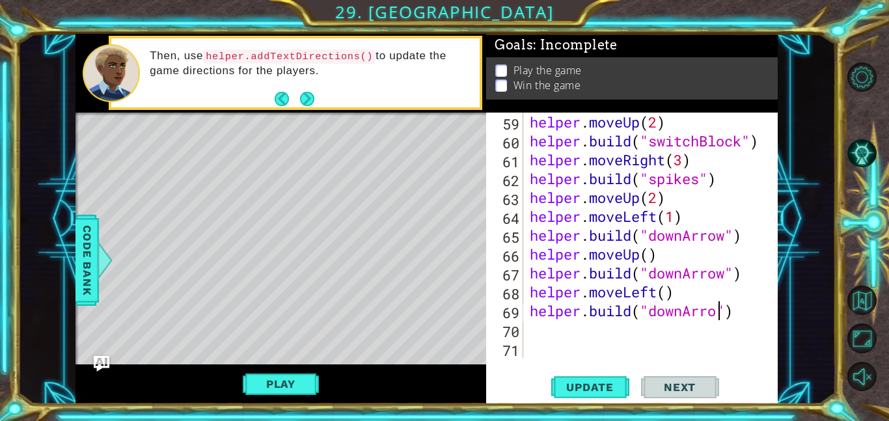
scroll to position [0, 8]
type textarea "[DOMAIN_NAME]("downArrow")"
click at [582, 330] on div "helper . moveUp ( 2 ) helper . build ( "switchBlock" ) helper . moveRight ( 3 )…" at bounding box center [654, 254] width 254 height 283
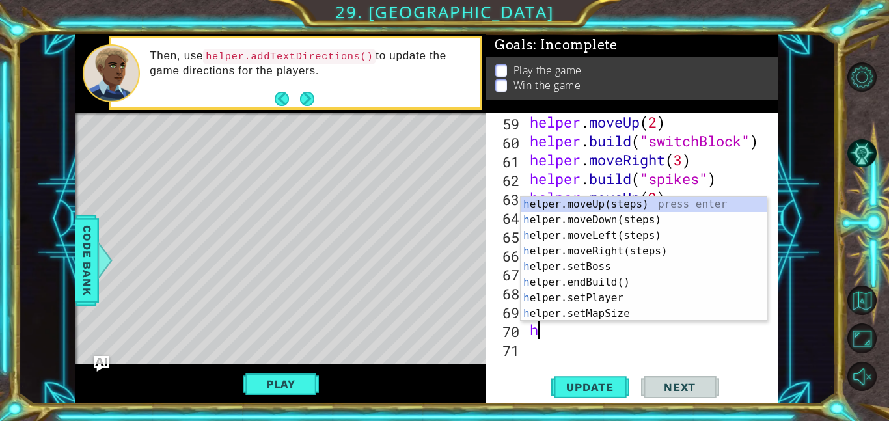
type textarea "he"
click at [619, 214] on div "he lper.moveUp(steps) press enter he lper.moveDown(steps) press enter he lper.m…" at bounding box center [643, 274] width 246 height 156
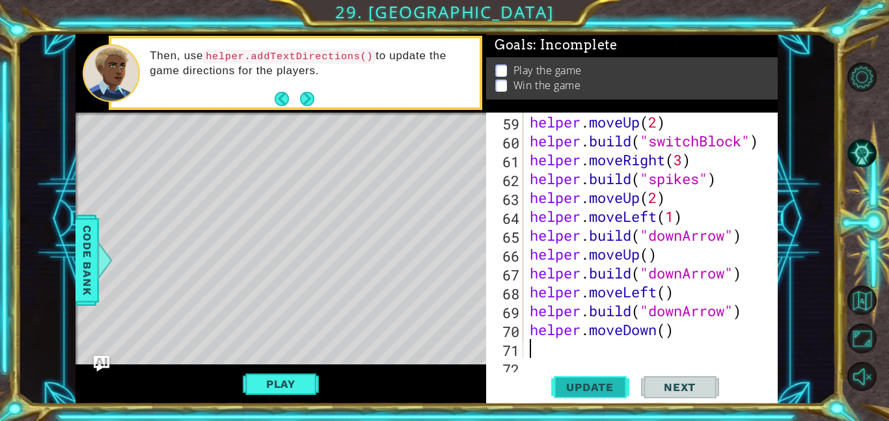
scroll to position [1113, 0]
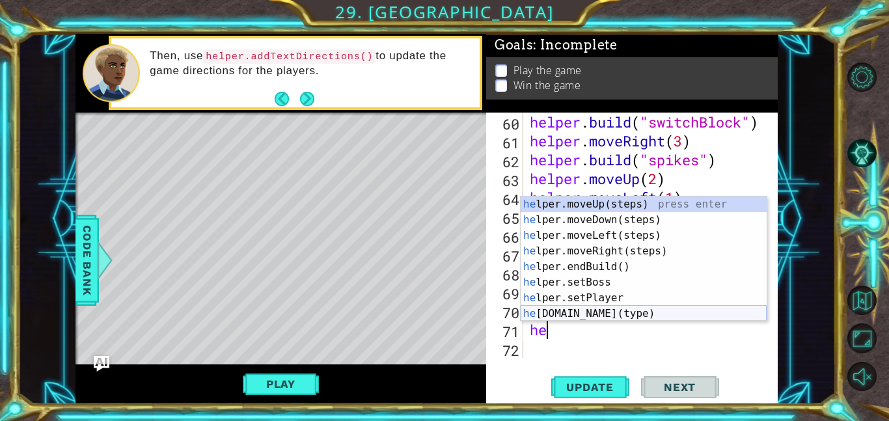
click at [635, 310] on div "he lper.moveUp(steps) press enter he lper.moveDown(steps) press enter he lper.m…" at bounding box center [643, 274] width 246 height 156
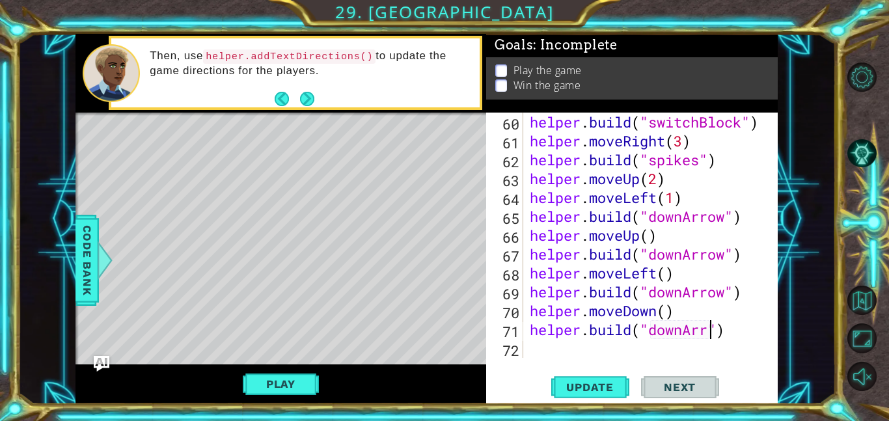
scroll to position [0, 8]
type textarea "[DOMAIN_NAME]("downArrow")"
click at [582, 341] on div "helper . build ( "switchBlock" ) helper . moveRight ( 3 ) helper . build ( "spi…" at bounding box center [654, 254] width 254 height 283
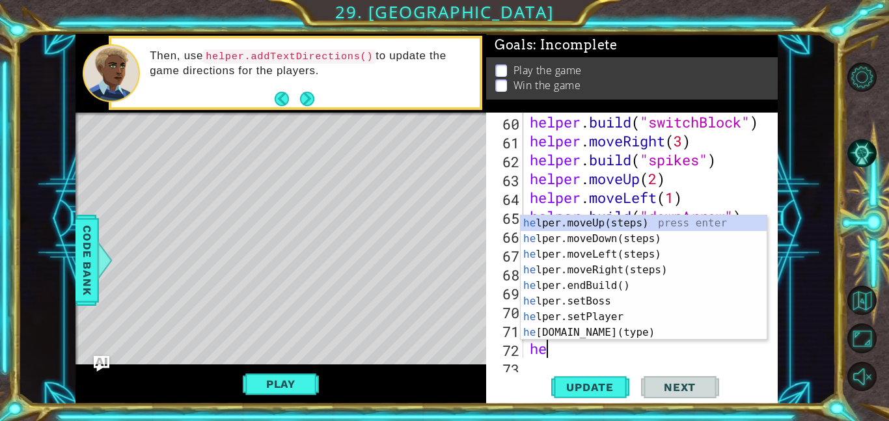
scroll to position [1132, 0]
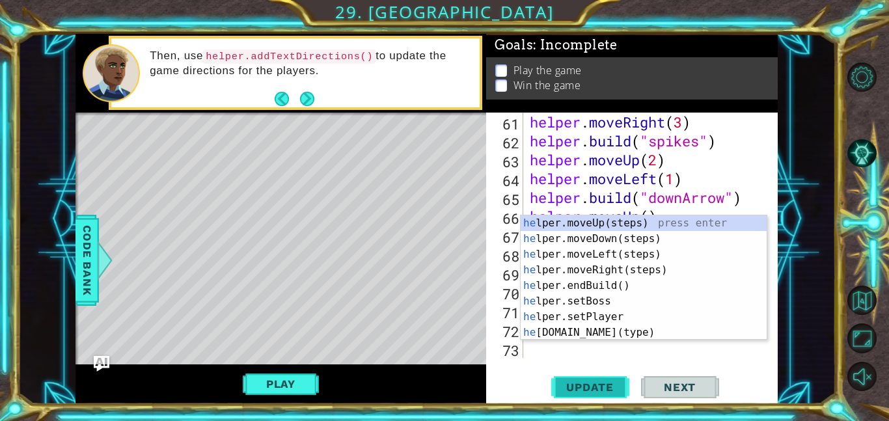
click at [597, 385] on span "Update" at bounding box center [590, 387] width 74 height 13
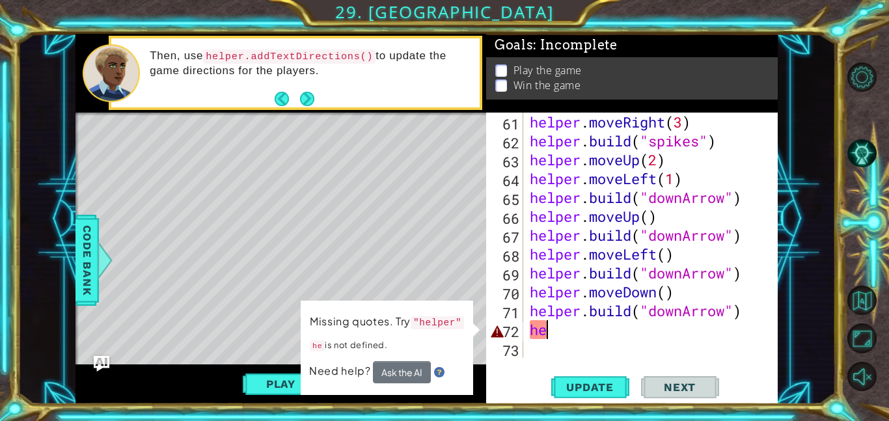
click at [570, 321] on div "helper . moveRight ( 3 ) helper . build ( "spikes" ) helper . moveUp ( 2 ) help…" at bounding box center [654, 254] width 254 height 283
click at [570, 330] on div "helper . moveRight ( 3 ) helper . build ( "spikes" ) helper . moveUp ( 2 ) help…" at bounding box center [654, 254] width 254 height 283
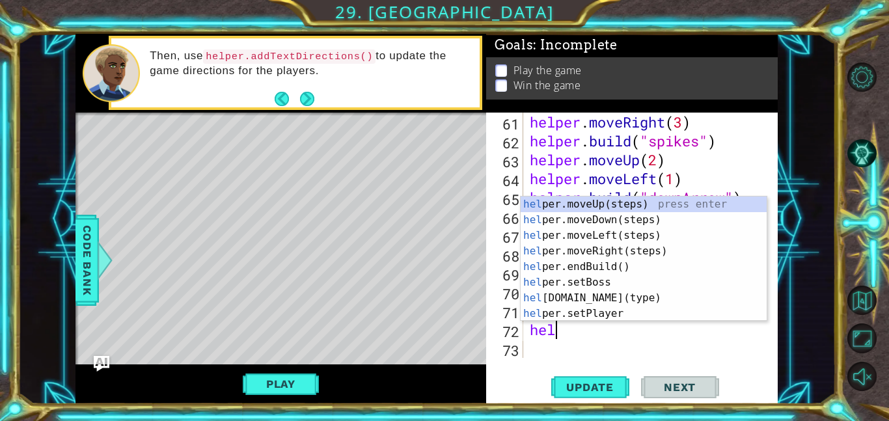
type textarea "help"
click at [592, 217] on div "help er.moveUp(steps) press enter help er.moveDown(steps) press enter help er.m…" at bounding box center [643, 274] width 246 height 156
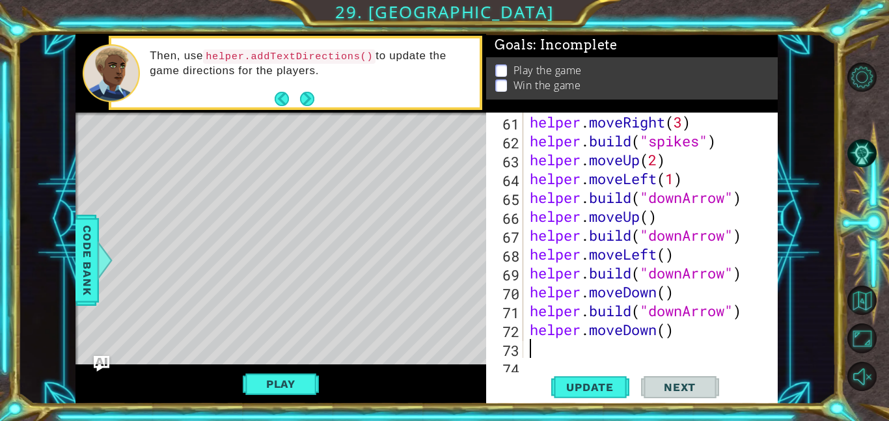
scroll to position [1151, 0]
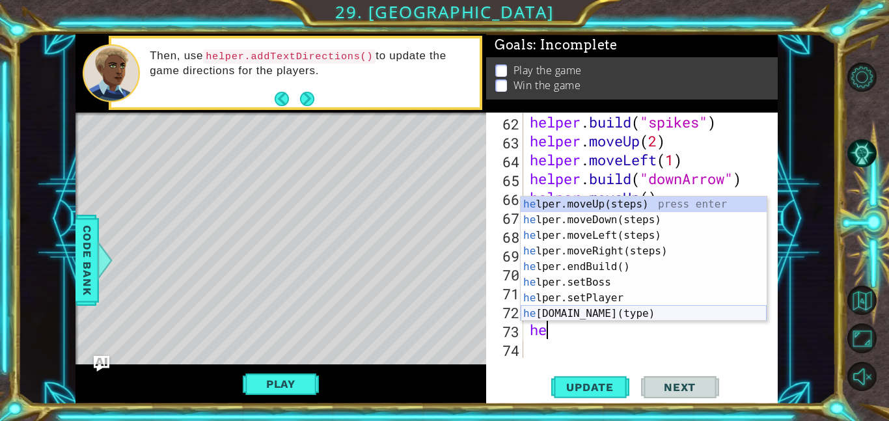
click at [611, 310] on div "he lper.moveUp(steps) press enter he lper.moveDown(steps) press enter he lper.m…" at bounding box center [643, 274] width 246 height 156
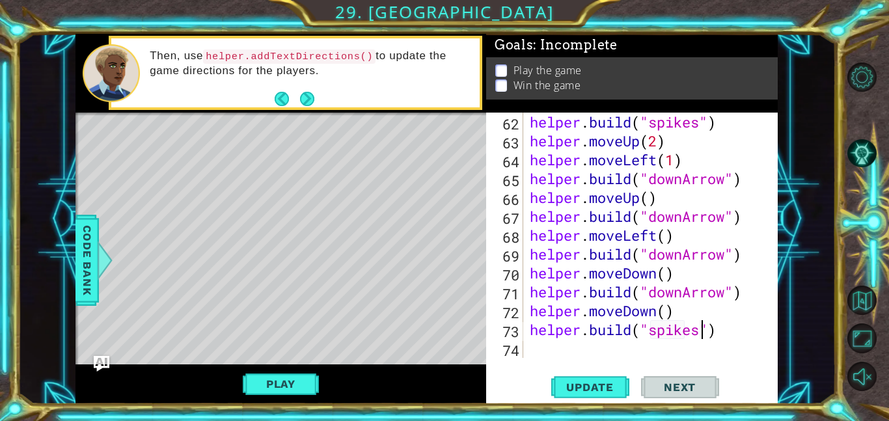
scroll to position [0, 8]
type textarea "[DOMAIN_NAME]("spikes")"
click at [589, 379] on button "Update" at bounding box center [590, 386] width 78 height 29
click at [262, 384] on button "Play" at bounding box center [281, 383] width 76 height 25
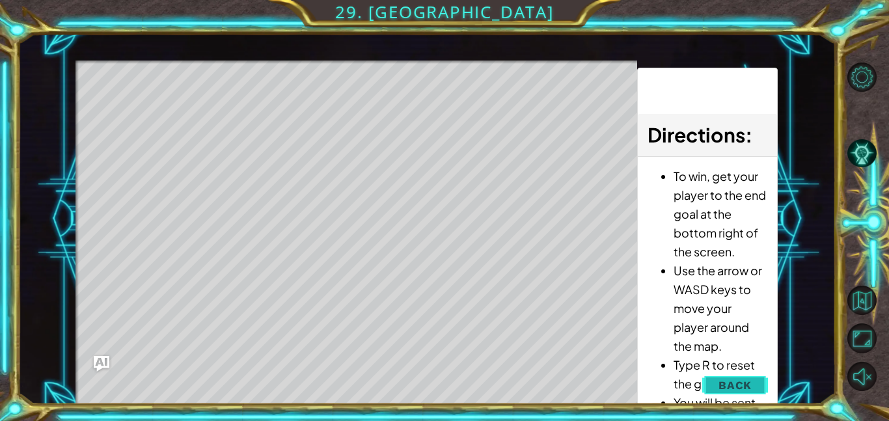
click at [721, 382] on span "Back" at bounding box center [734, 385] width 33 height 13
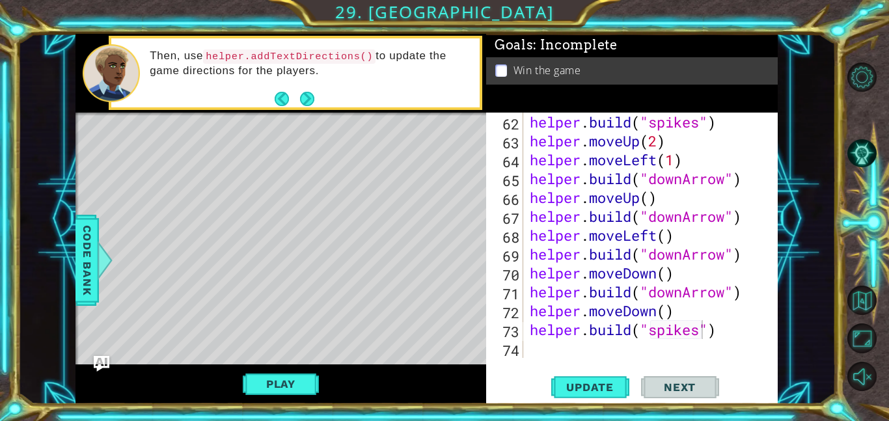
scroll to position [94, 0]
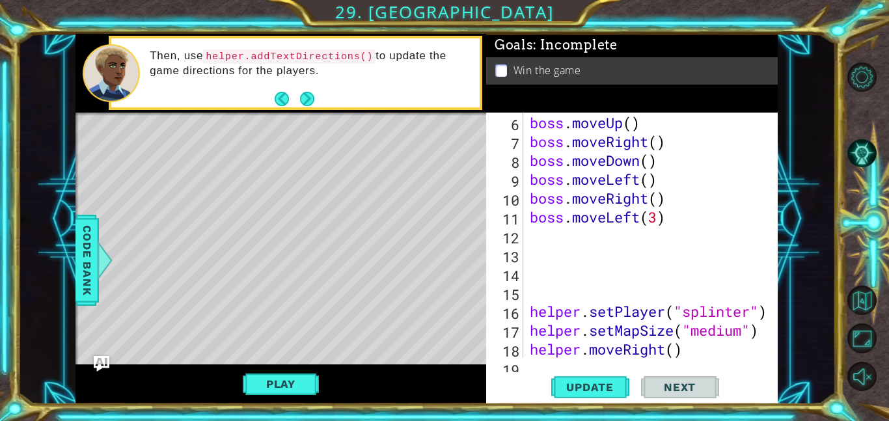
click at [597, 235] on div "boss . moveRight ( ) boss . moveUp ( ) boss . moveRight ( ) boss . moveDown ( )…" at bounding box center [654, 235] width 254 height 283
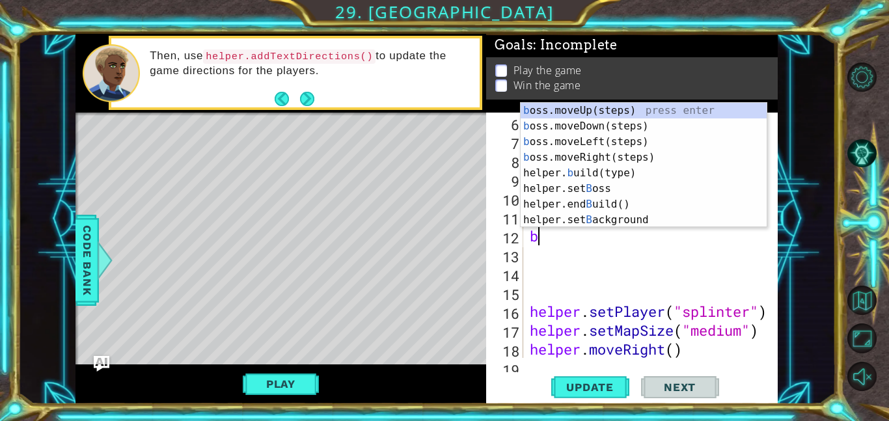
type textarea "bo"
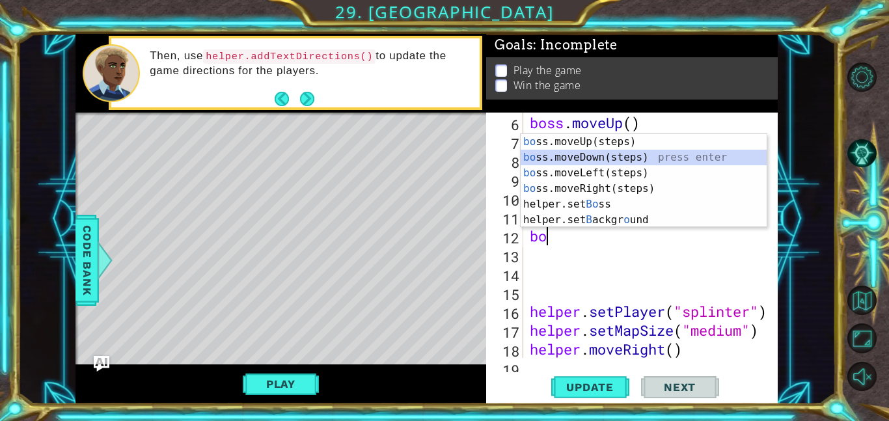
click at [632, 154] on div "bo ss.moveUp(steps) press enter bo ss.moveDown(steps) press enter bo ss.moveLef…" at bounding box center [643, 196] width 246 height 125
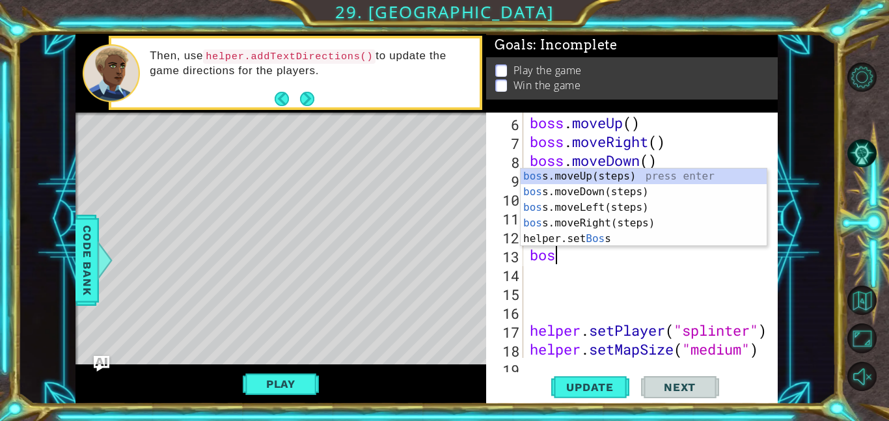
type textarea "bos"
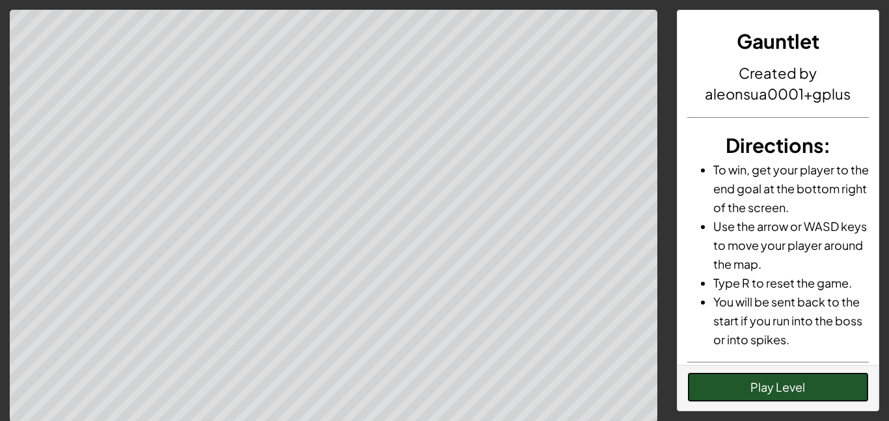
click at [790, 382] on button "Play Level" at bounding box center [778, 387] width 182 height 30
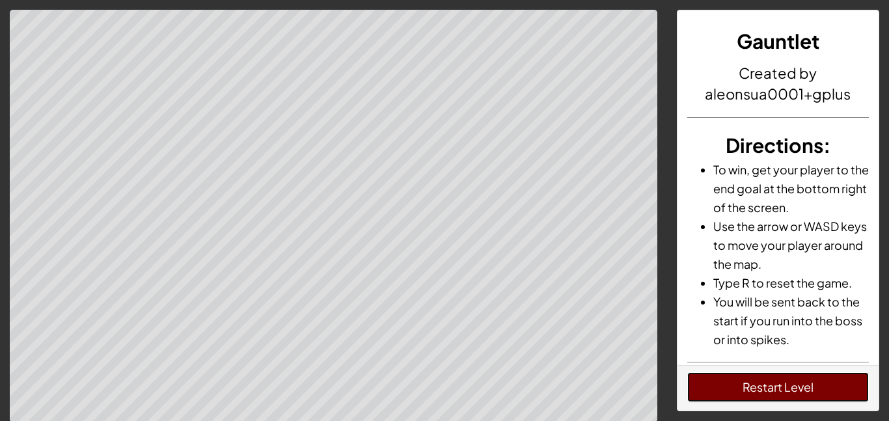
click at [790, 382] on button "Restart Level" at bounding box center [778, 387] width 182 height 30
